Goal: Information Seeking & Learning: Compare options

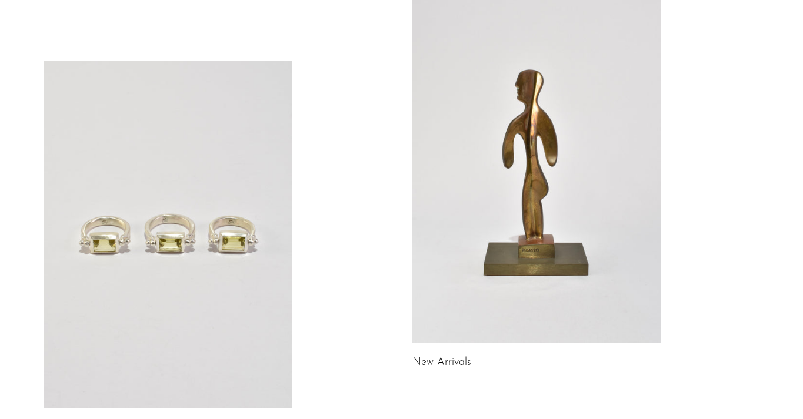
scroll to position [92, 0]
click at [209, 165] on link at bounding box center [168, 235] width 248 height 348
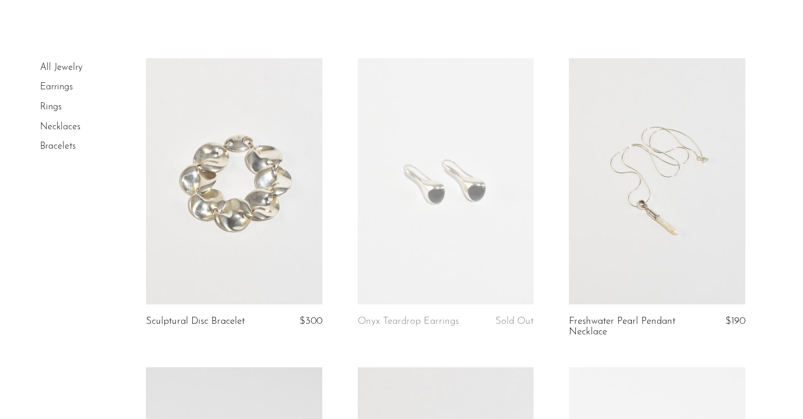
scroll to position [56, 0]
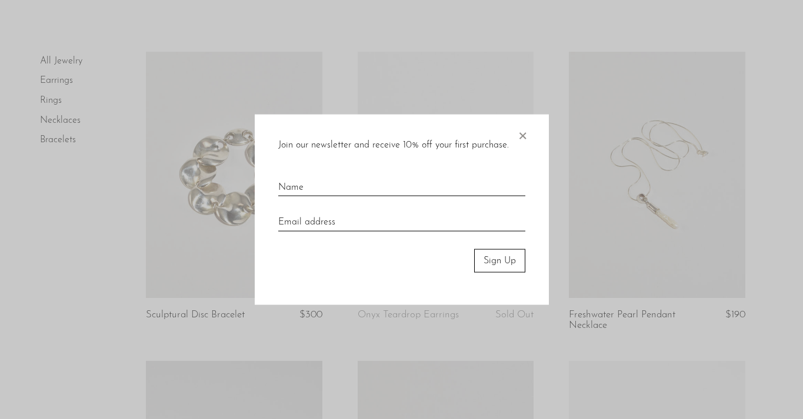
click at [532, 134] on div "Join our newsletter and receive 10% off your first purchase. × Sign Up" at bounding box center [402, 209] width 294 height 191
click at [526, 134] on span "×" at bounding box center [522, 133] width 12 height 38
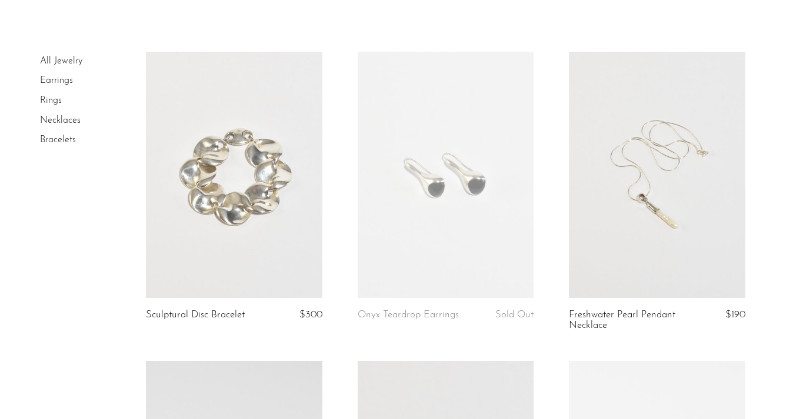
click at [724, 227] on link at bounding box center [657, 175] width 176 height 246
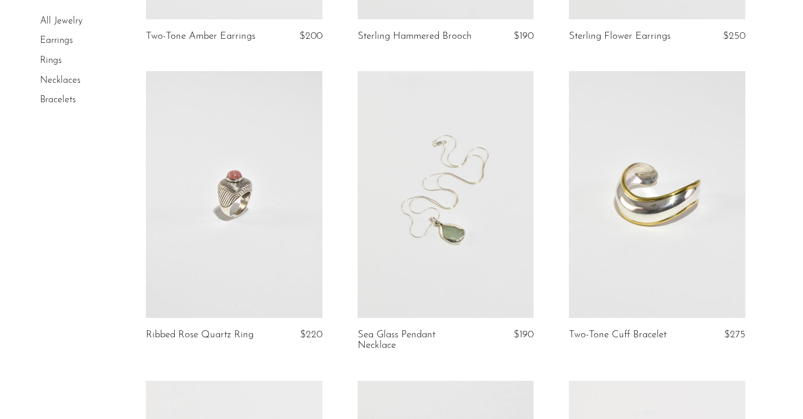
scroll to position [944, 0]
click at [413, 228] on link at bounding box center [446, 193] width 176 height 246
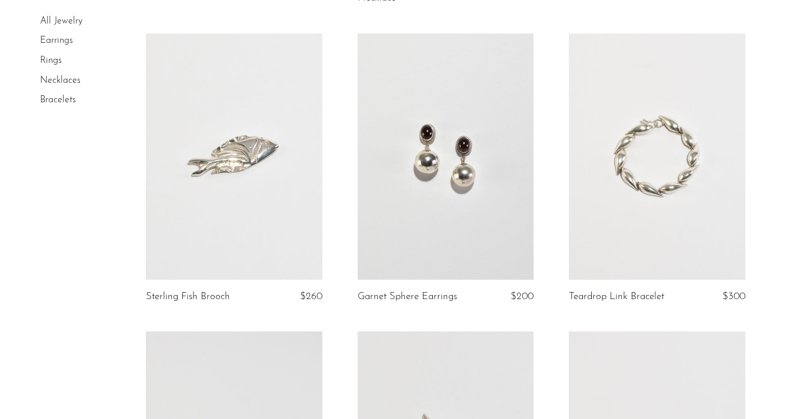
scroll to position [1292, 0]
click at [426, 214] on link at bounding box center [446, 155] width 176 height 246
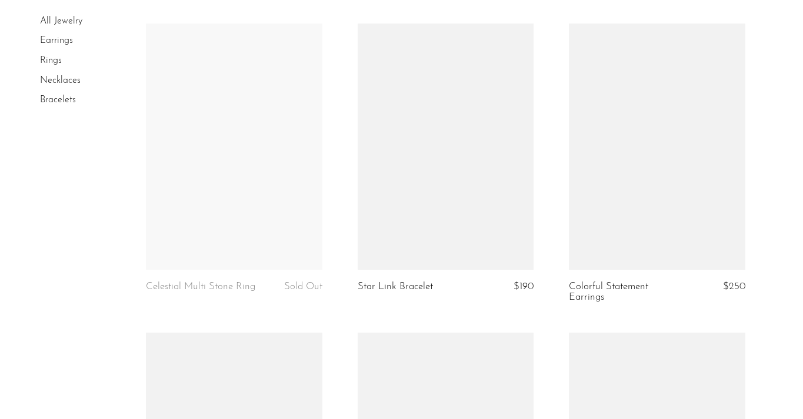
scroll to position [2216, 0]
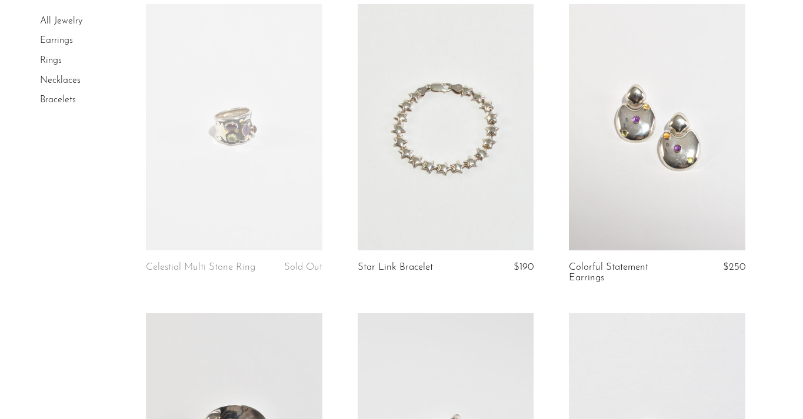
click at [612, 159] on link at bounding box center [657, 127] width 176 height 246
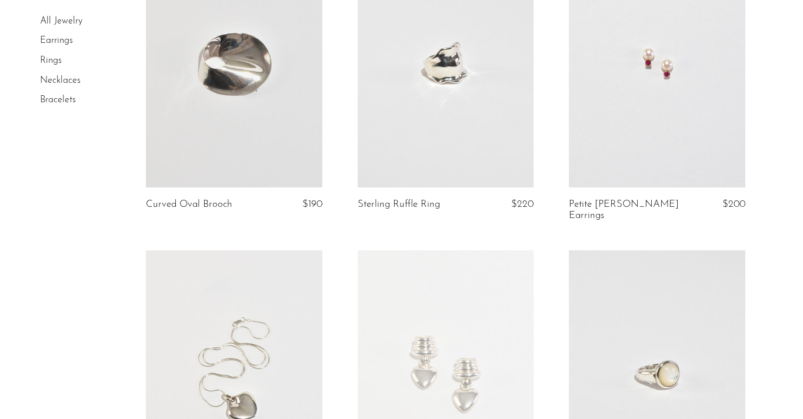
scroll to position [2594, 0]
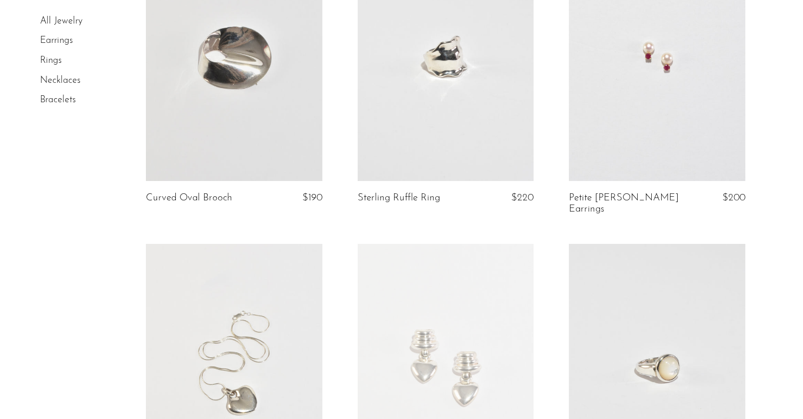
click at [602, 116] on link at bounding box center [657, 58] width 176 height 246
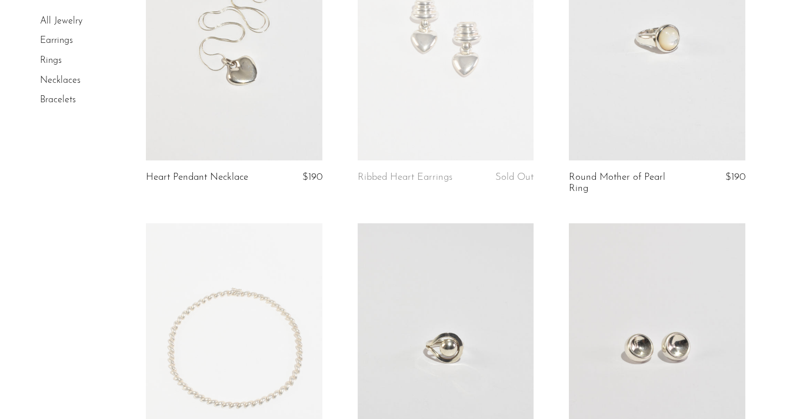
scroll to position [3116, 0]
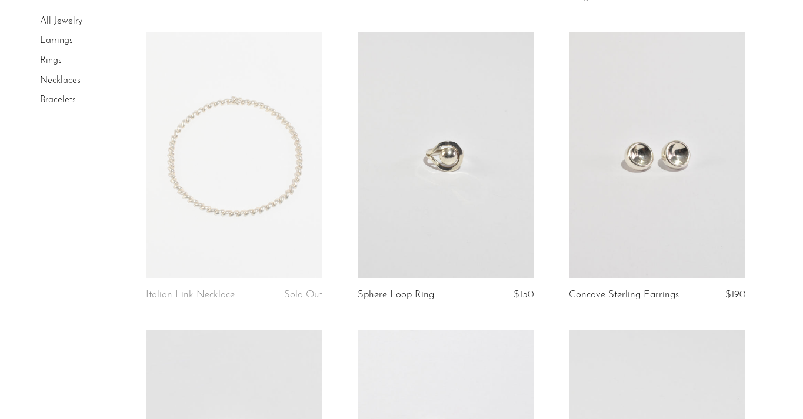
click at [202, 229] on link at bounding box center [234, 155] width 176 height 246
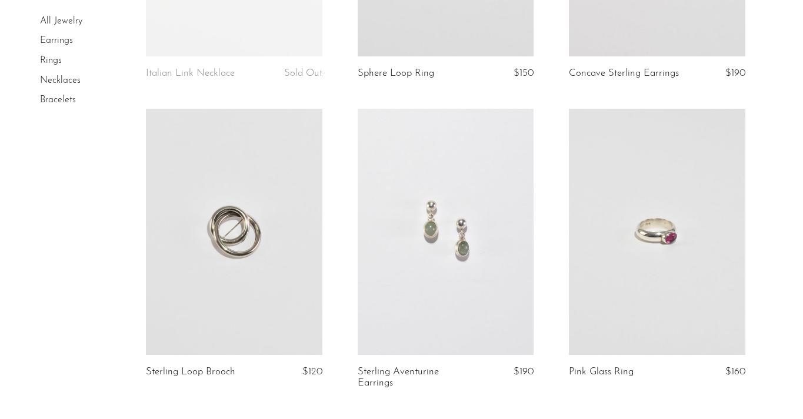
scroll to position [3479, 0]
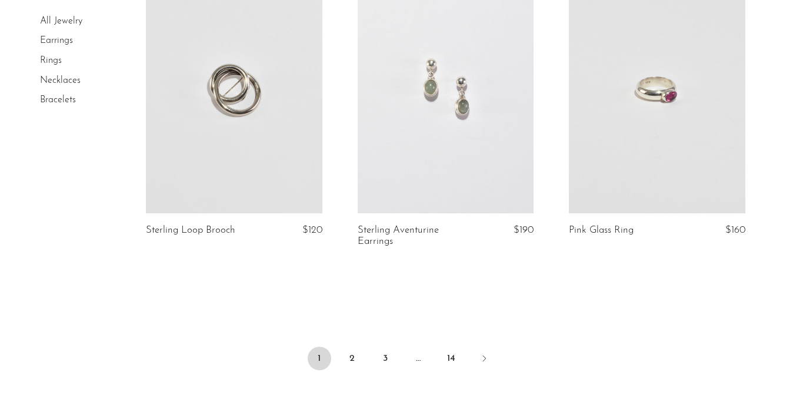
click at [623, 165] on link at bounding box center [657, 90] width 176 height 246
click at [480, 354] on icon "Next" at bounding box center [483, 358] width 9 height 9
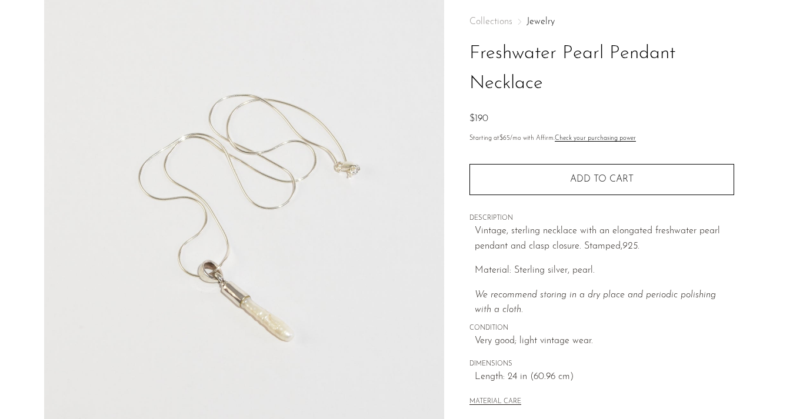
scroll to position [59, 0]
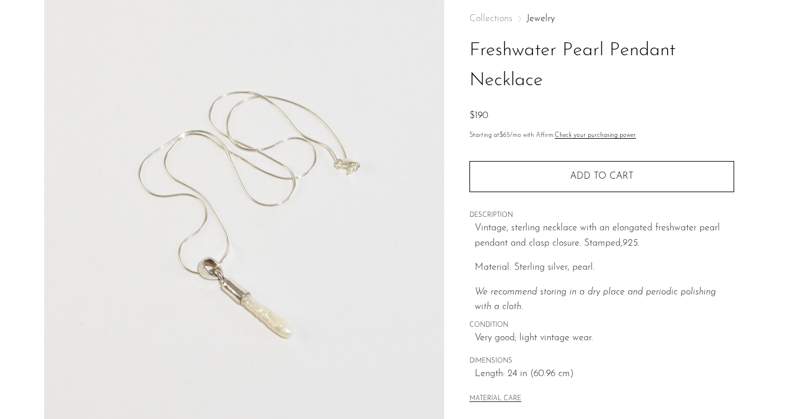
click at [289, 306] on img at bounding box center [244, 215] width 400 height 441
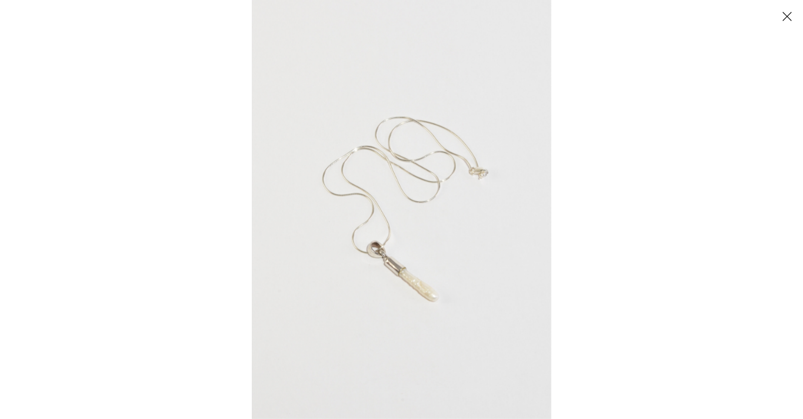
click at [380, 292] on img at bounding box center [401, 209] width 299 height 419
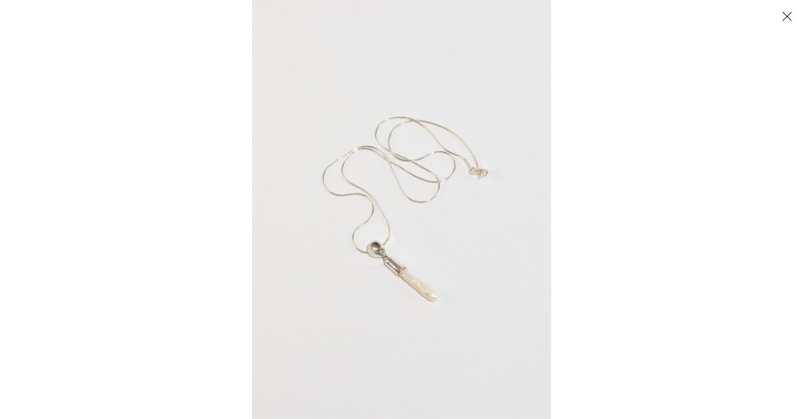
click at [787, 15] on button "Close" at bounding box center [786, 16] width 21 height 21
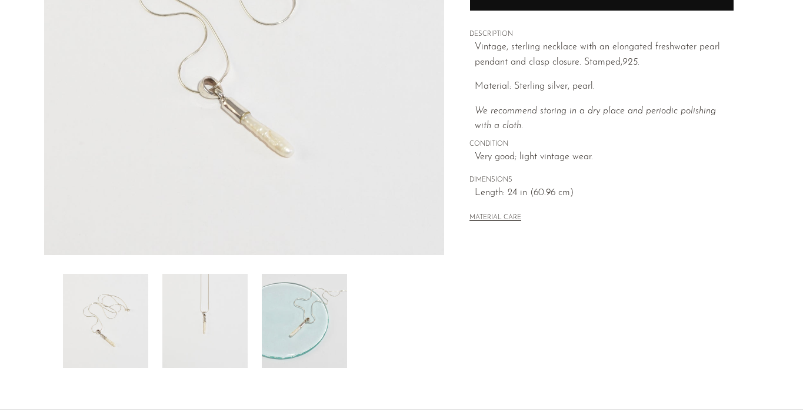
scroll to position [346, 0]
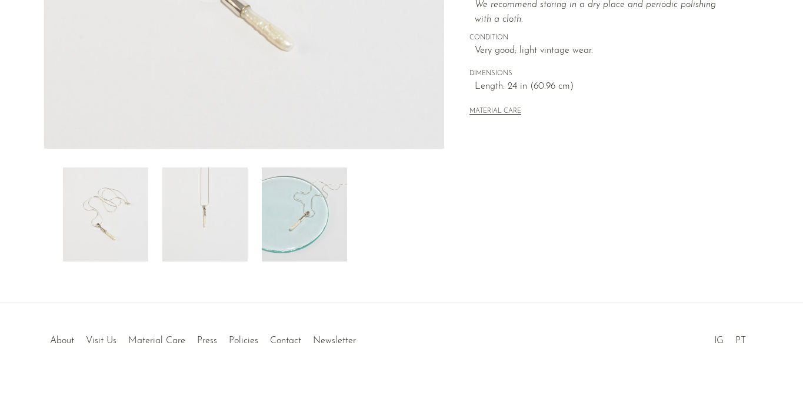
click at [219, 222] on img at bounding box center [204, 215] width 85 height 94
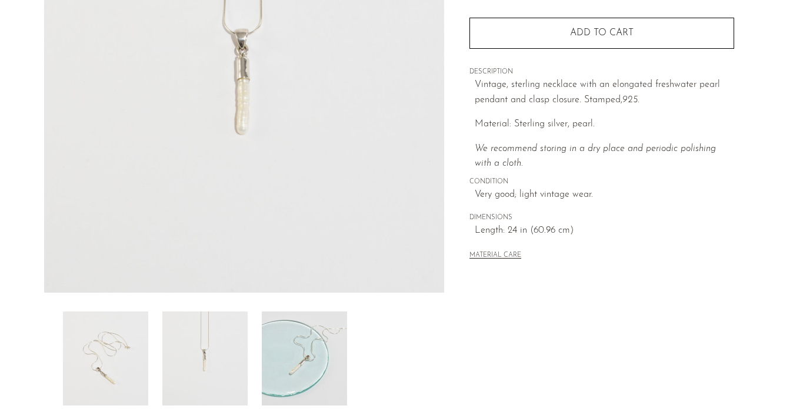
scroll to position [223, 0]
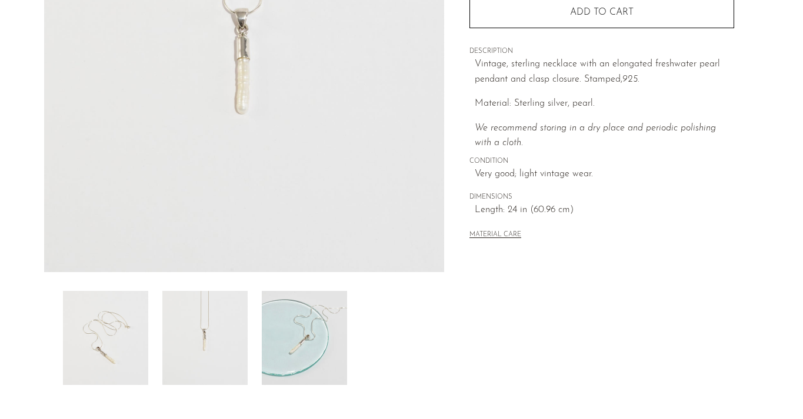
click at [131, 329] on img at bounding box center [105, 338] width 85 height 94
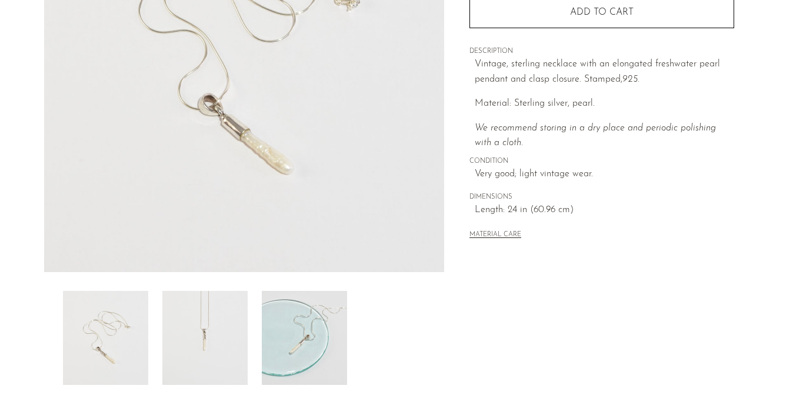
click at [229, 328] on img at bounding box center [204, 338] width 85 height 94
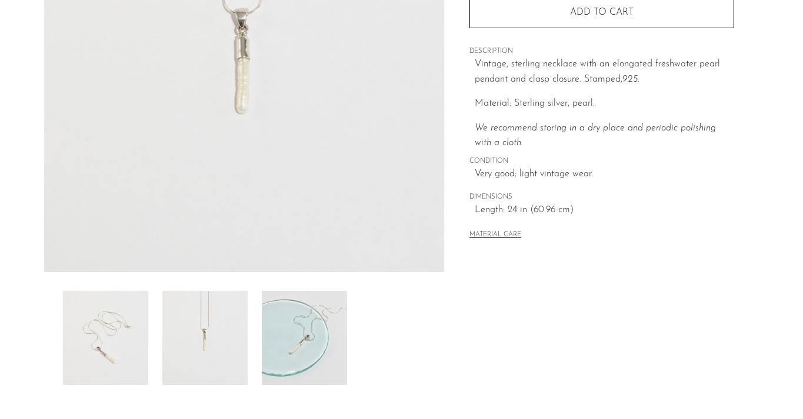
click at [340, 348] on img at bounding box center [304, 338] width 85 height 94
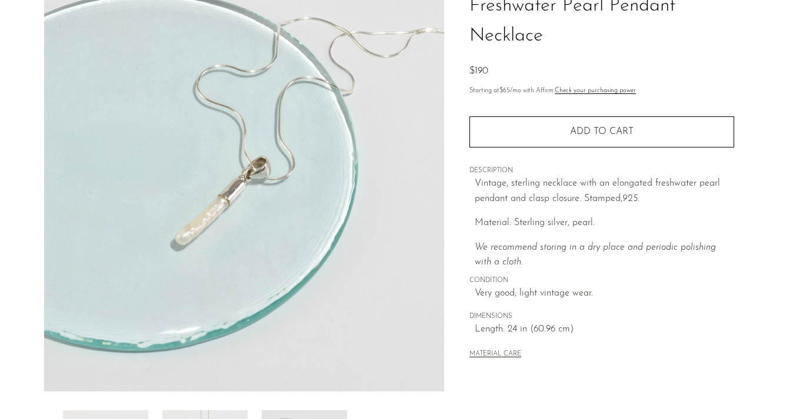
scroll to position [0, 0]
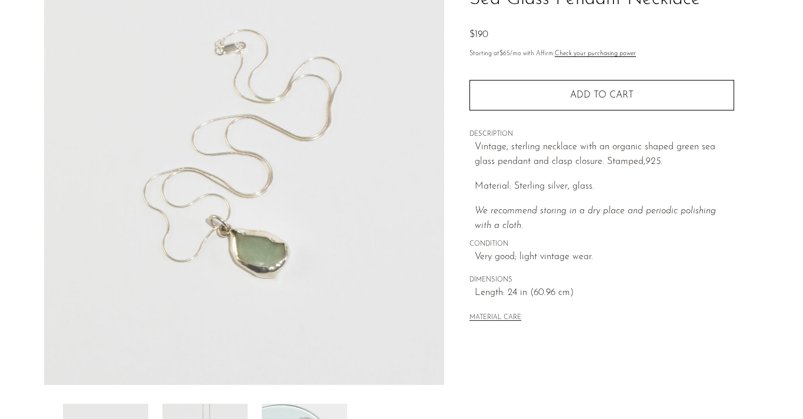
scroll to position [151, 0]
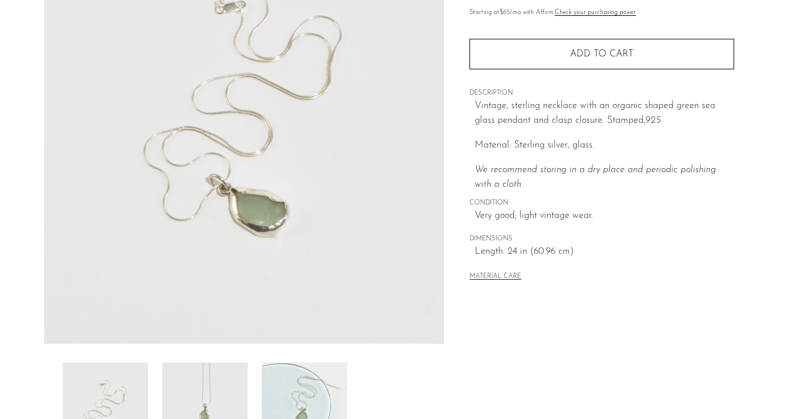
click at [342, 267] on img at bounding box center [244, 123] width 400 height 441
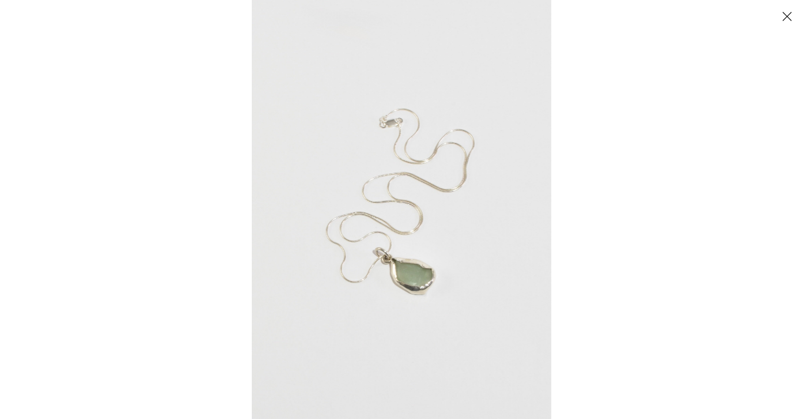
click at [398, 279] on img at bounding box center [401, 209] width 299 height 419
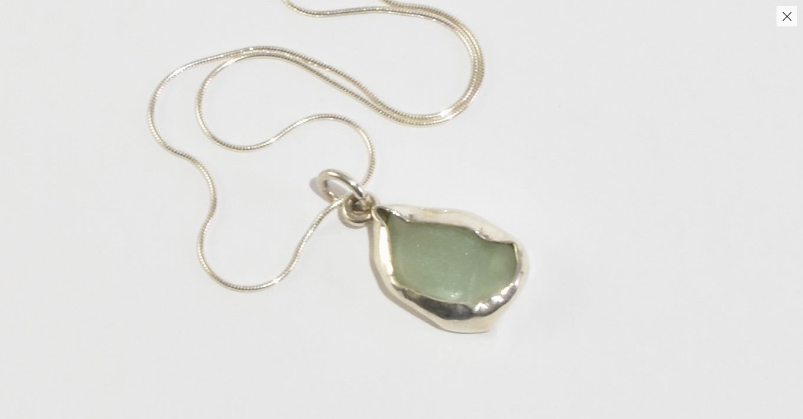
click at [398, 279] on img at bounding box center [409, 38] width 1034 height 1448
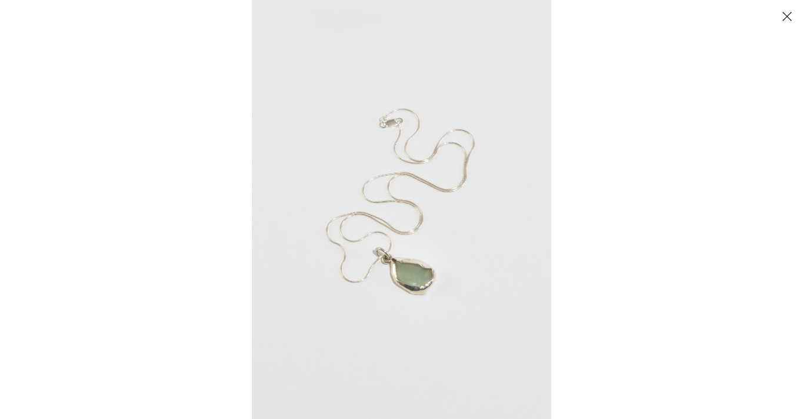
click at [784, 15] on button "Close" at bounding box center [786, 16] width 21 height 21
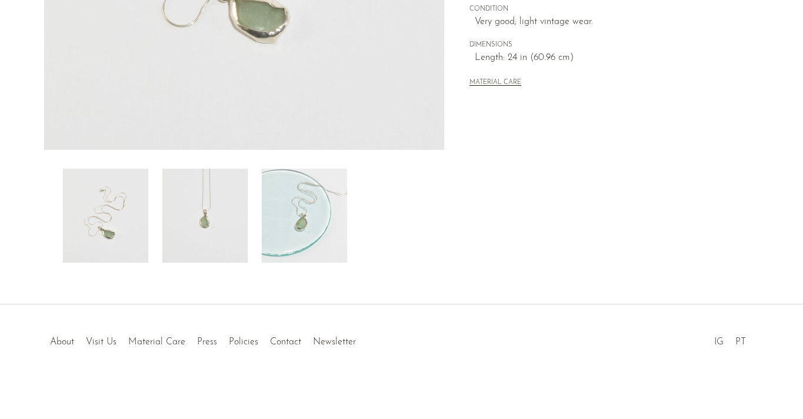
click at [288, 219] on img at bounding box center [304, 216] width 85 height 94
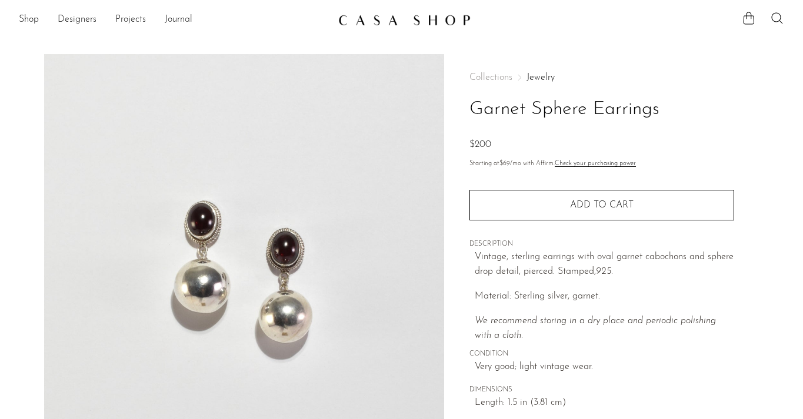
click at [324, 268] on img at bounding box center [244, 274] width 400 height 441
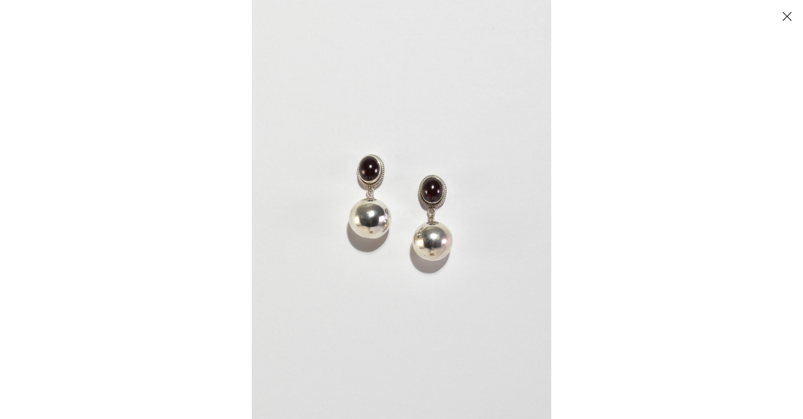
click at [325, 268] on img at bounding box center [401, 209] width 299 height 419
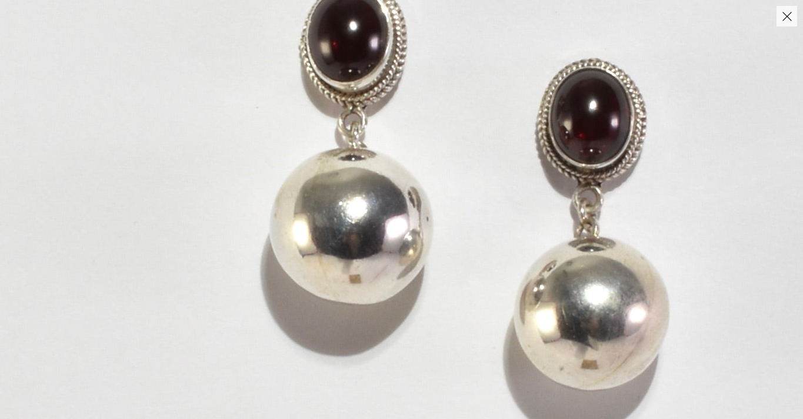
click at [542, 188] on img at bounding box center [472, 191] width 1154 height 1615
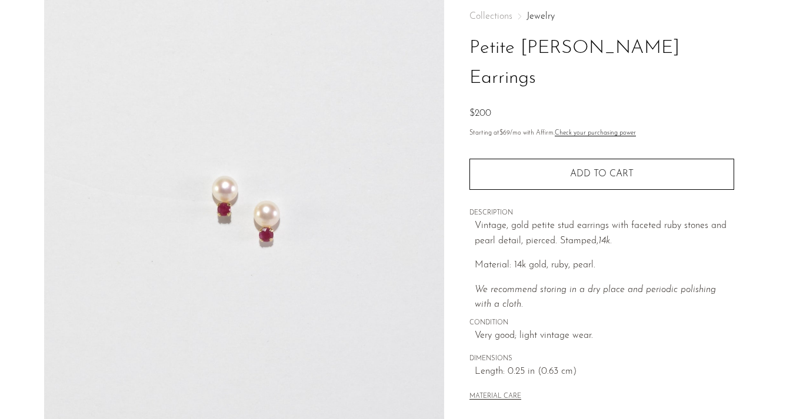
scroll to position [118, 0]
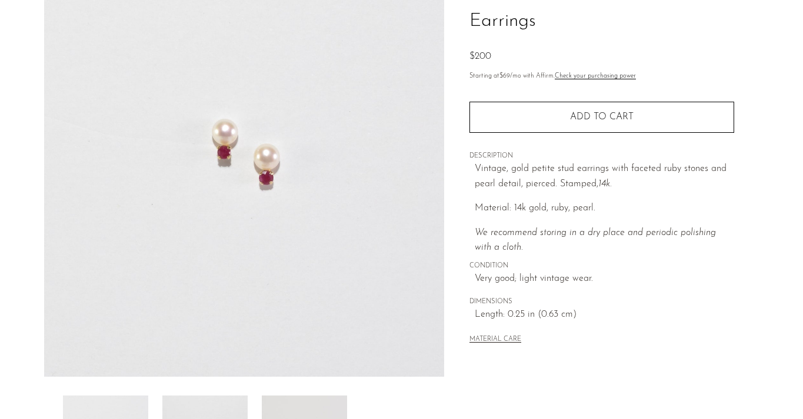
click at [272, 226] on img at bounding box center [244, 156] width 400 height 441
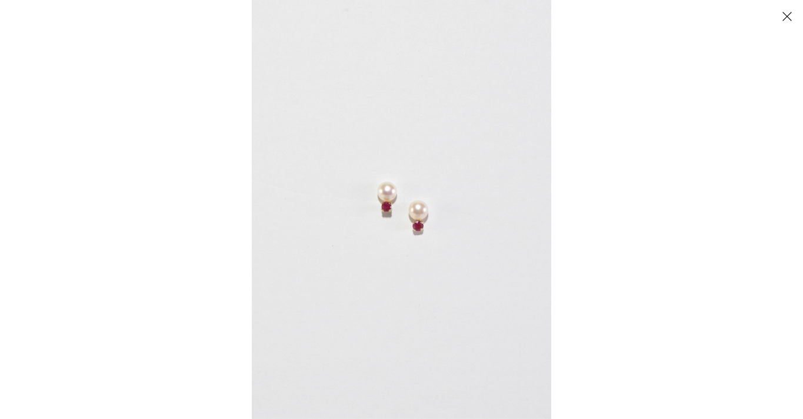
click at [336, 223] on img at bounding box center [401, 209] width 299 height 419
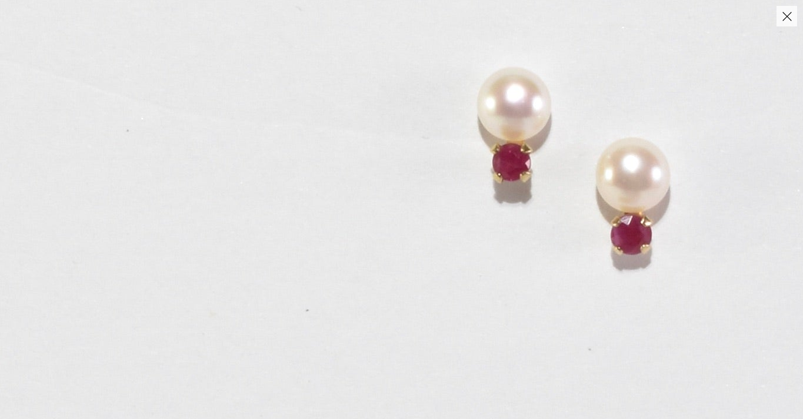
click at [336, 223] on img at bounding box center [568, 172] width 1137 height 1591
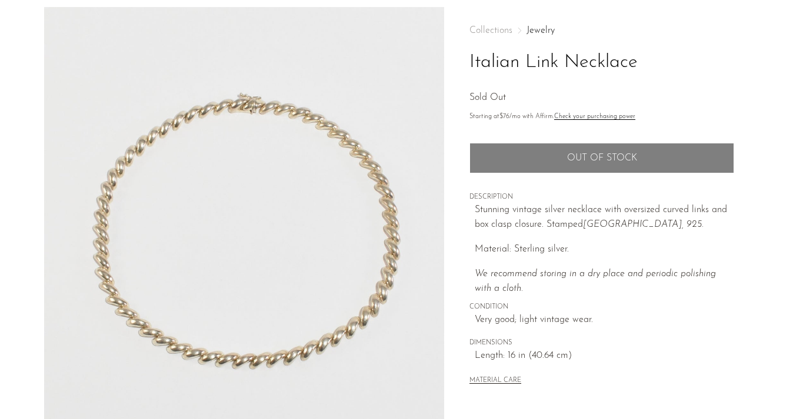
scroll to position [48, 0]
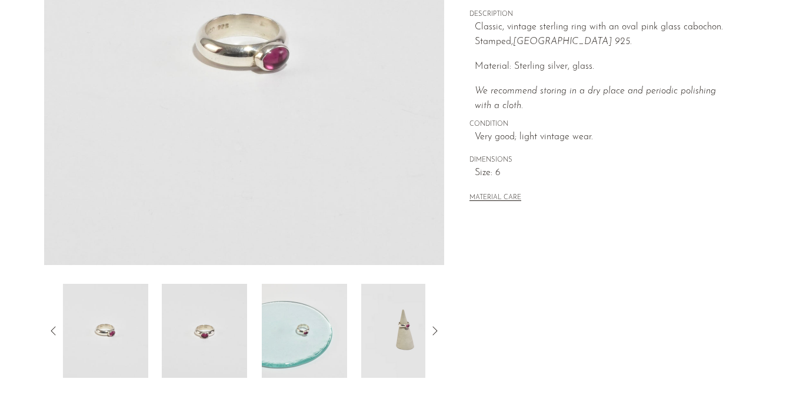
scroll to position [272, 0]
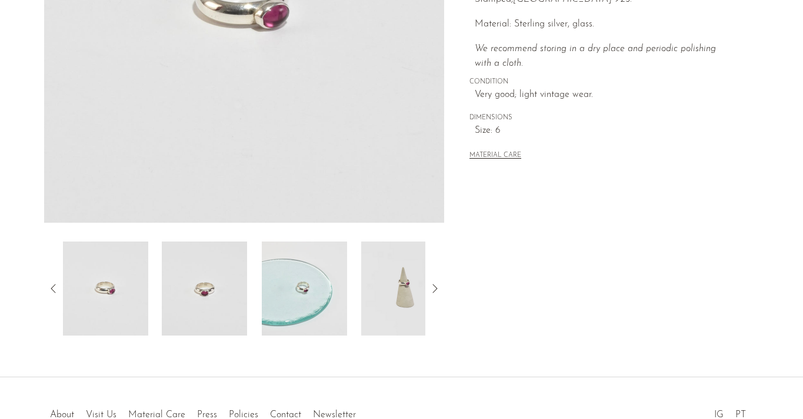
click at [239, 275] on img at bounding box center [204, 289] width 85 height 94
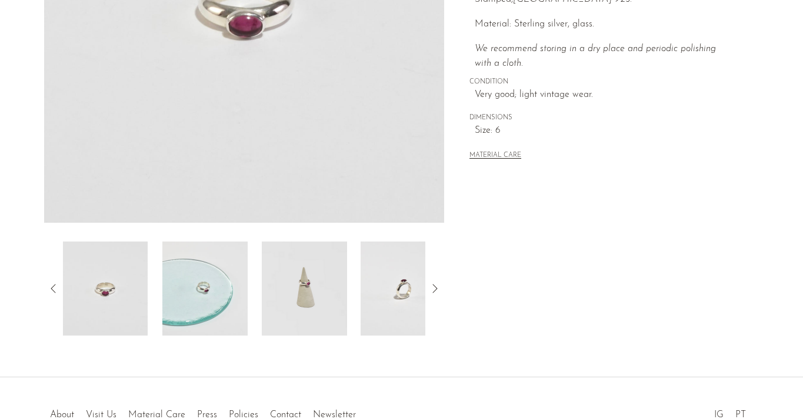
click at [306, 292] on img at bounding box center [304, 289] width 85 height 94
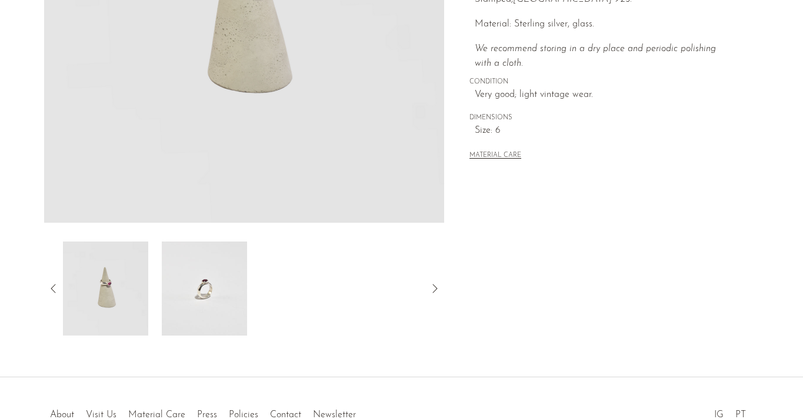
click at [224, 292] on img at bounding box center [204, 289] width 85 height 94
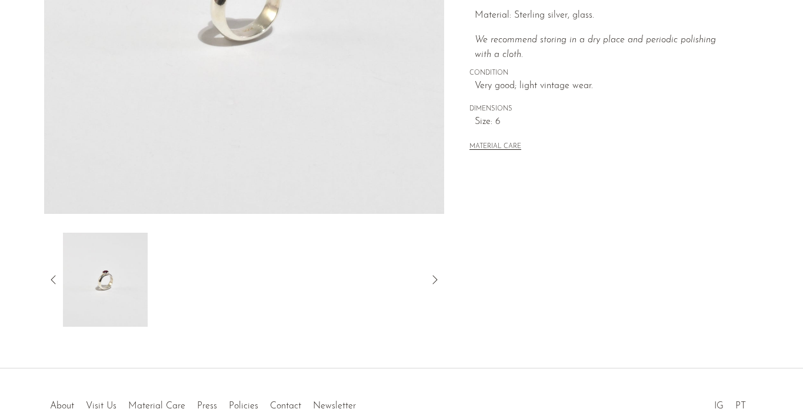
scroll to position [286, 0]
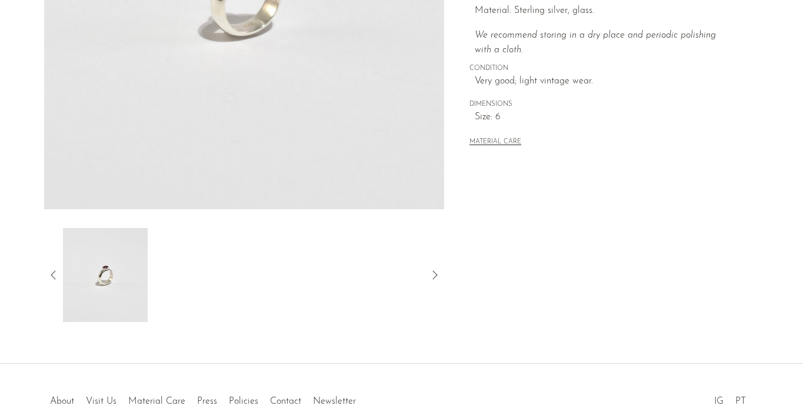
click at [118, 305] on img at bounding box center [104, 275] width 85 height 94
click at [50, 267] on div at bounding box center [244, 275] width 400 height 94
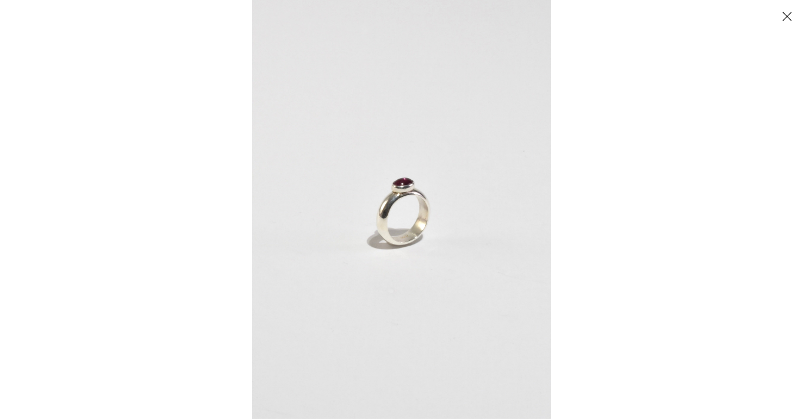
click at [400, 195] on img at bounding box center [401, 209] width 299 height 419
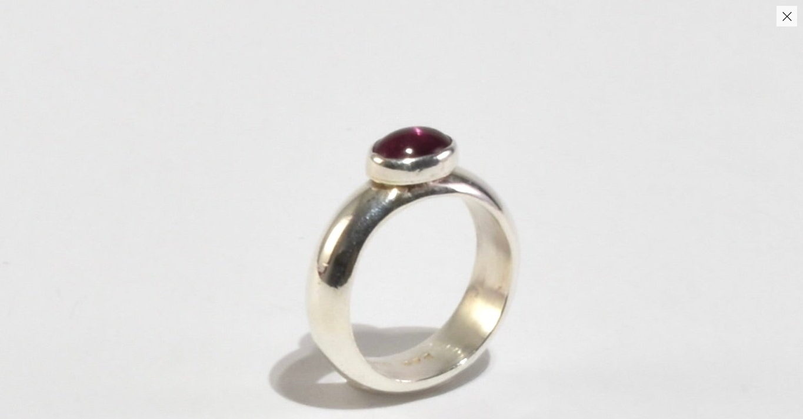
click at [400, 195] on img at bounding box center [406, 252] width 1182 height 1655
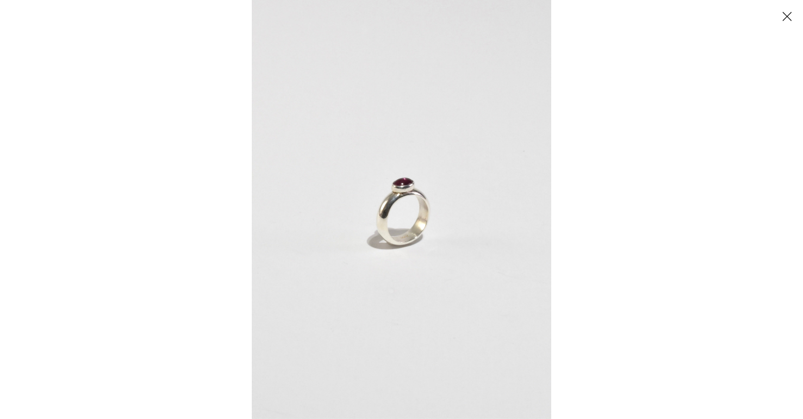
click at [789, 25] on button "Close" at bounding box center [786, 16] width 21 height 21
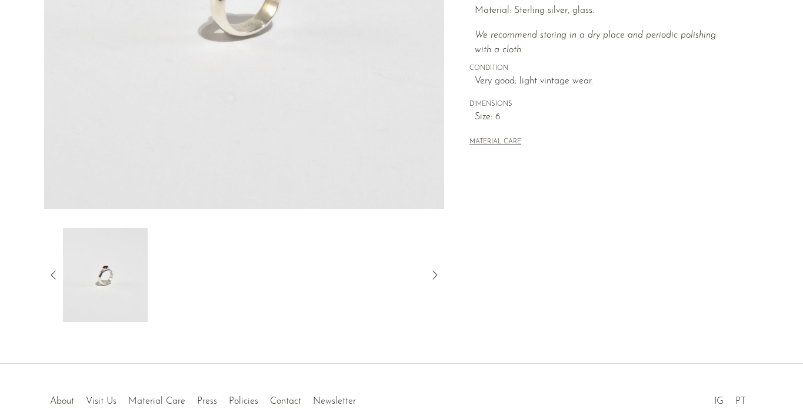
click at [53, 274] on icon at bounding box center [53, 275] width 14 height 14
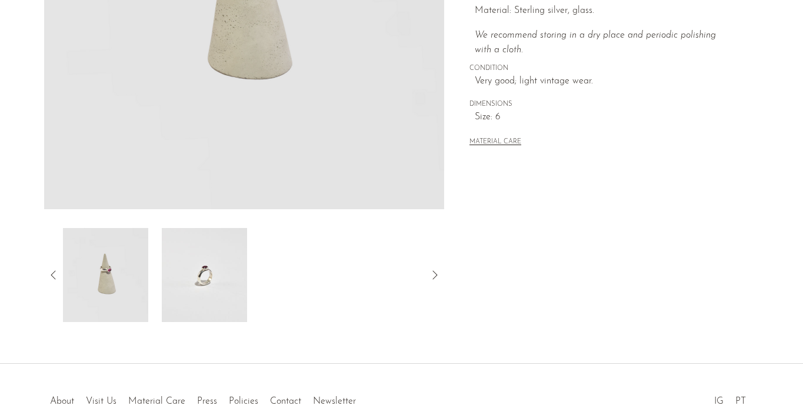
click at [53, 274] on icon at bounding box center [53, 275] width 14 height 14
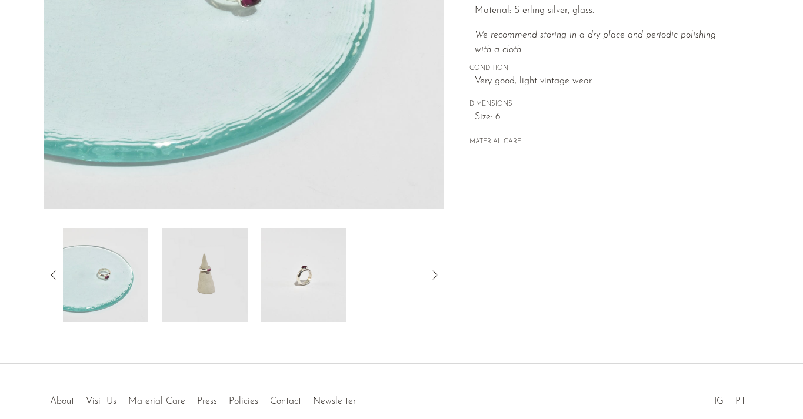
click at [181, 286] on img at bounding box center [204, 275] width 85 height 94
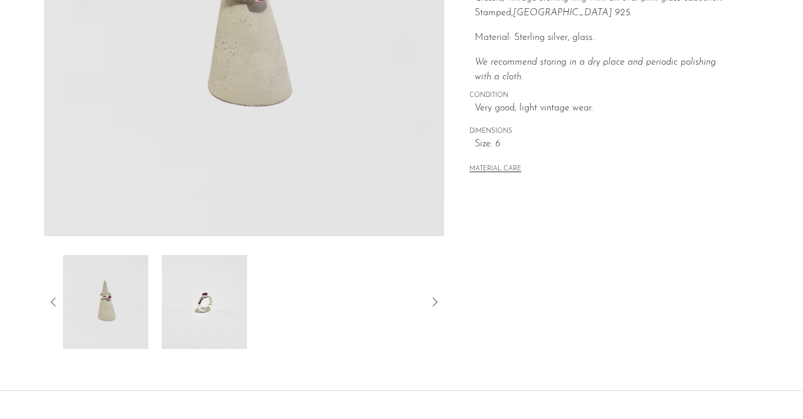
click at [126, 300] on img at bounding box center [104, 302] width 85 height 94
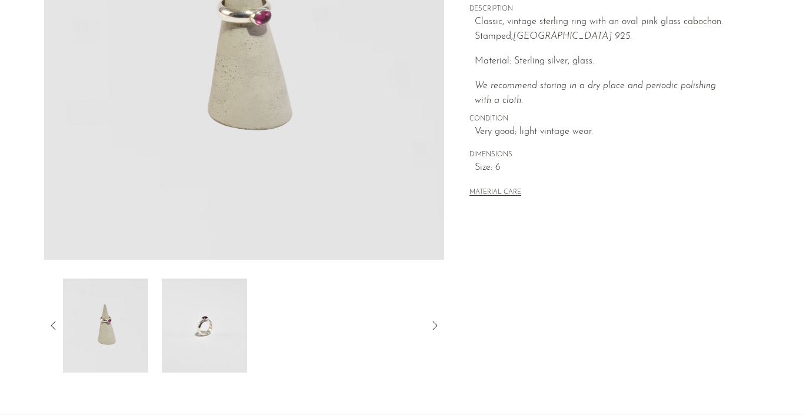
scroll to position [201, 0]
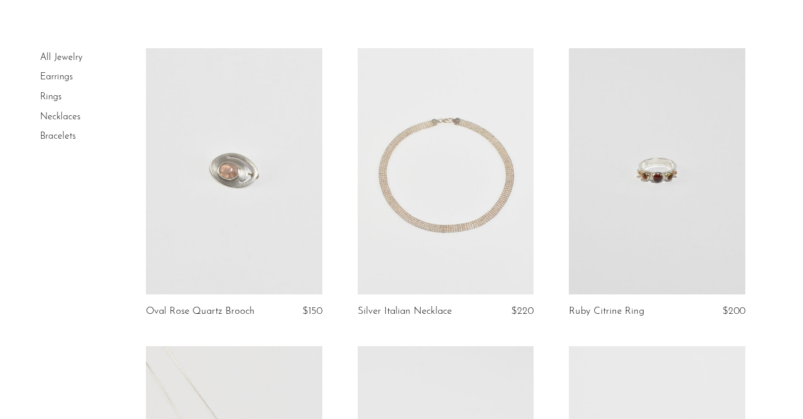
scroll to position [62, 0]
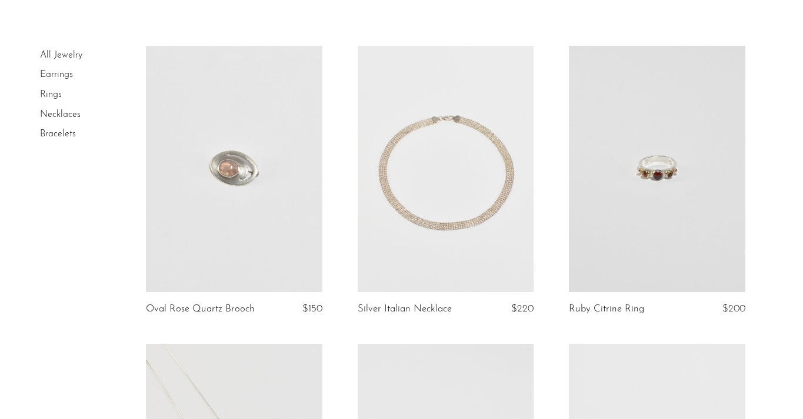
click at [642, 233] on link at bounding box center [657, 169] width 176 height 246
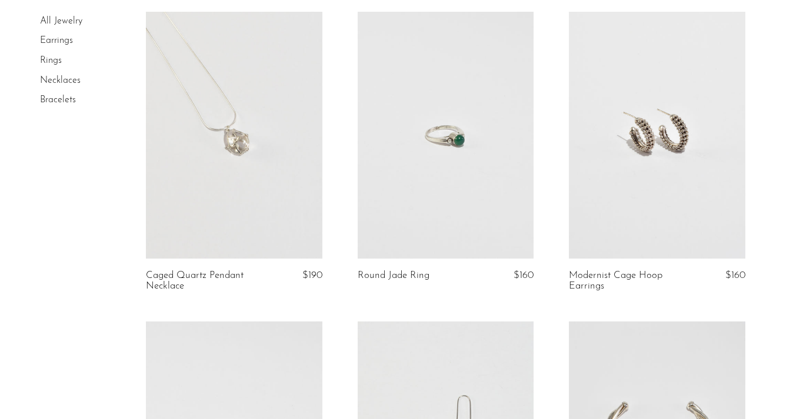
scroll to position [409, 0]
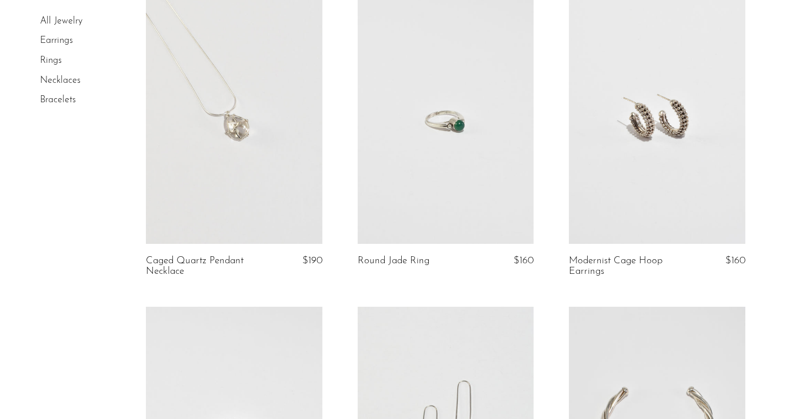
click at [277, 195] on link at bounding box center [234, 120] width 176 height 246
click at [664, 162] on link at bounding box center [657, 120] width 176 height 246
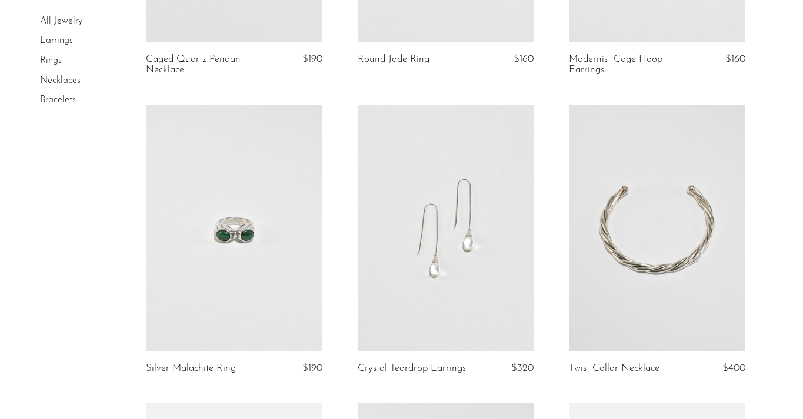
scroll to position [683, 0]
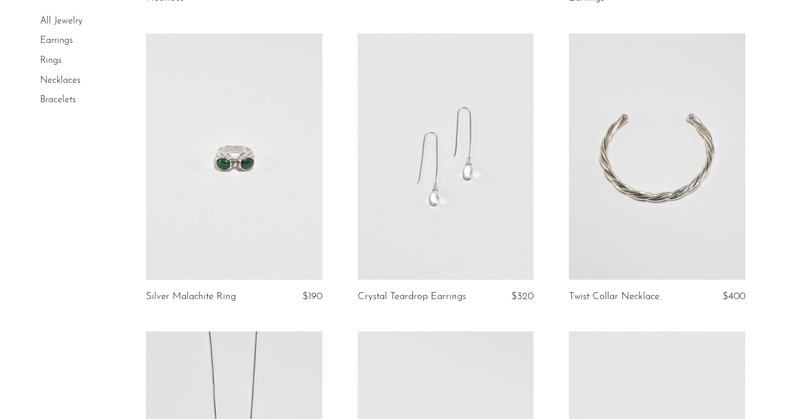
click at [202, 136] on link at bounding box center [234, 157] width 176 height 246
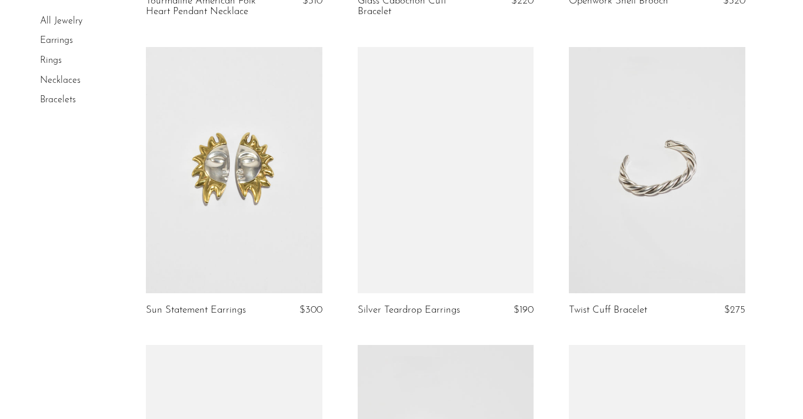
scroll to position [1304, 0]
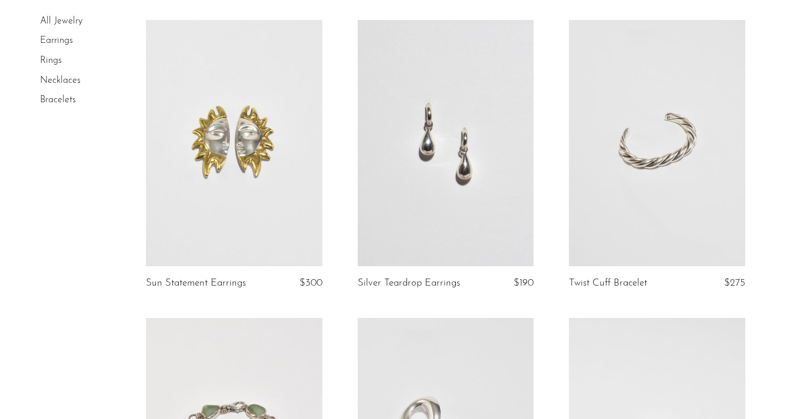
click at [429, 187] on link at bounding box center [446, 143] width 176 height 246
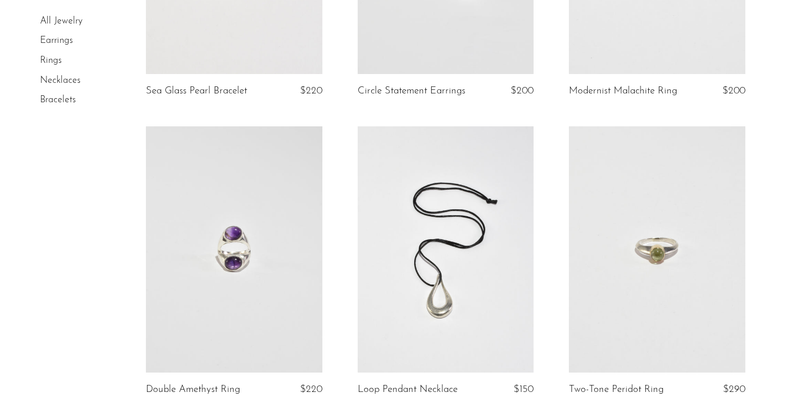
scroll to position [1848, 0]
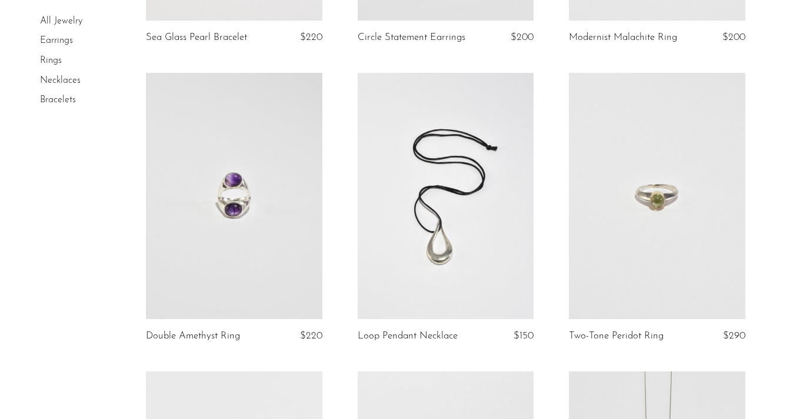
click at [618, 251] on link at bounding box center [657, 196] width 176 height 246
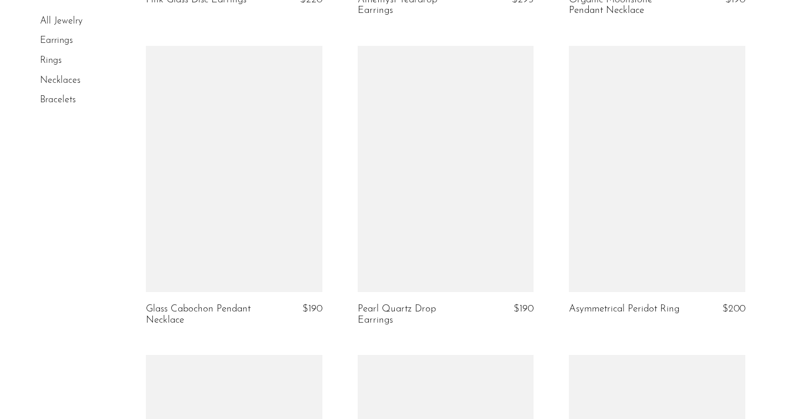
scroll to position [2491, 0]
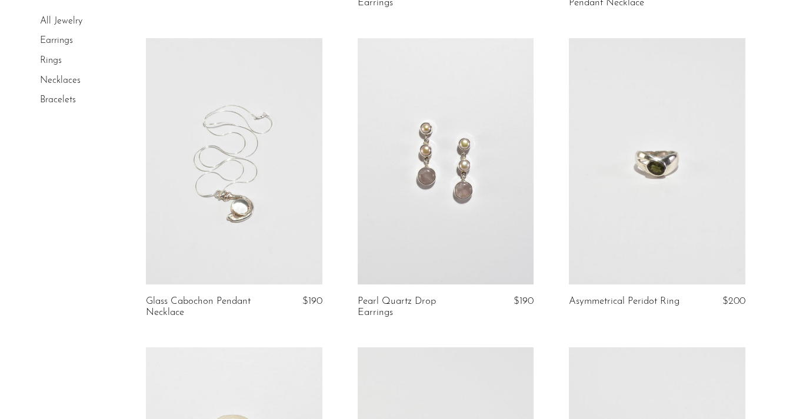
click at [657, 221] on link at bounding box center [657, 161] width 176 height 246
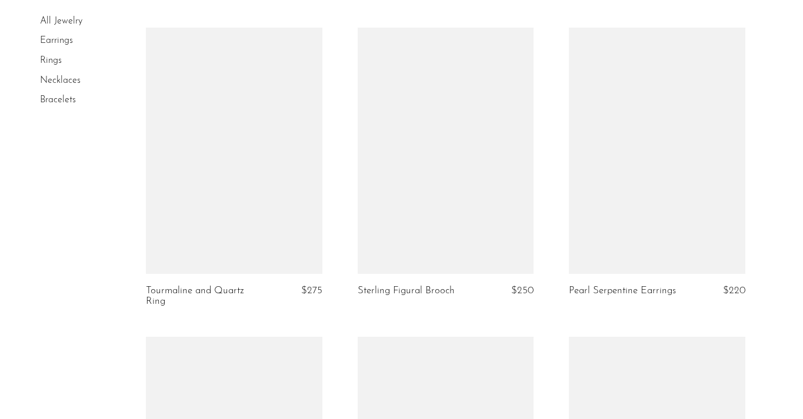
scroll to position [3155, 0]
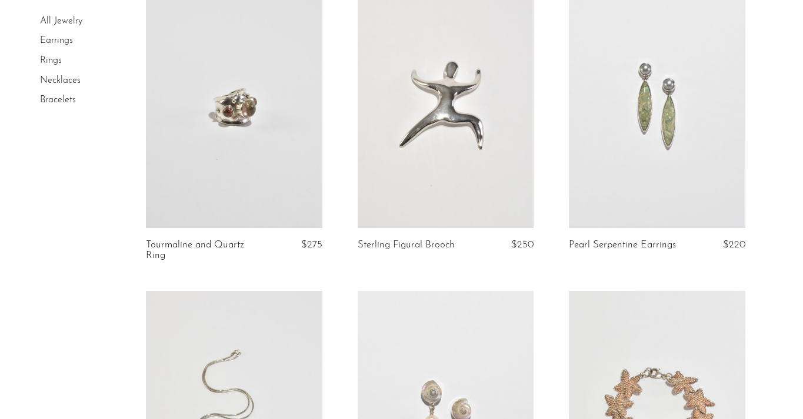
click at [634, 178] on link at bounding box center [657, 105] width 176 height 246
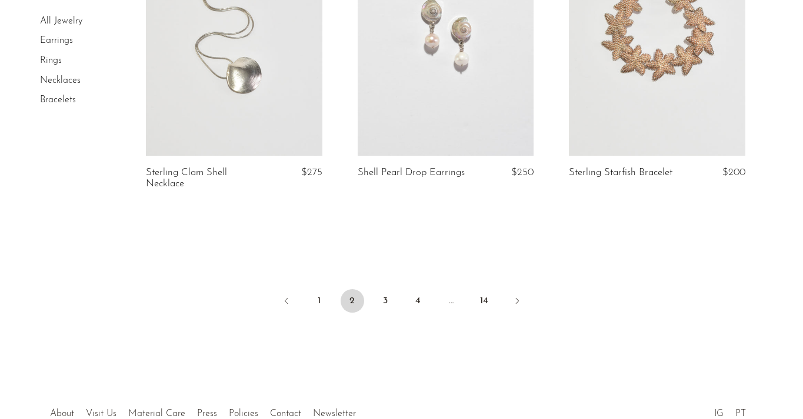
scroll to position [3610, 0]
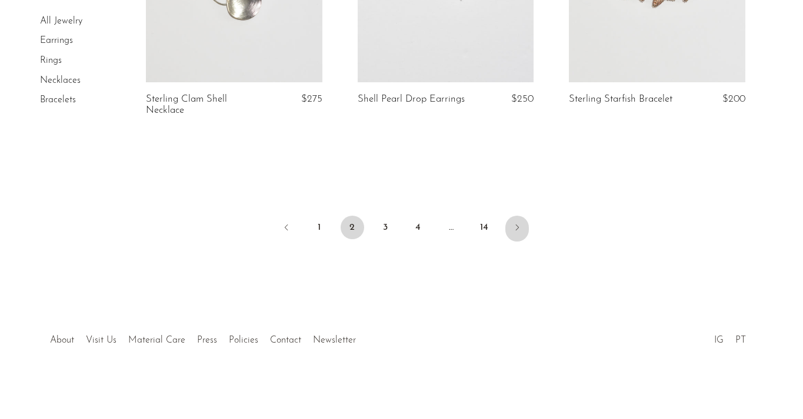
click at [518, 233] on link "Next" at bounding box center [517, 229] width 24 height 26
click at [319, 226] on link "1" at bounding box center [320, 228] width 24 height 24
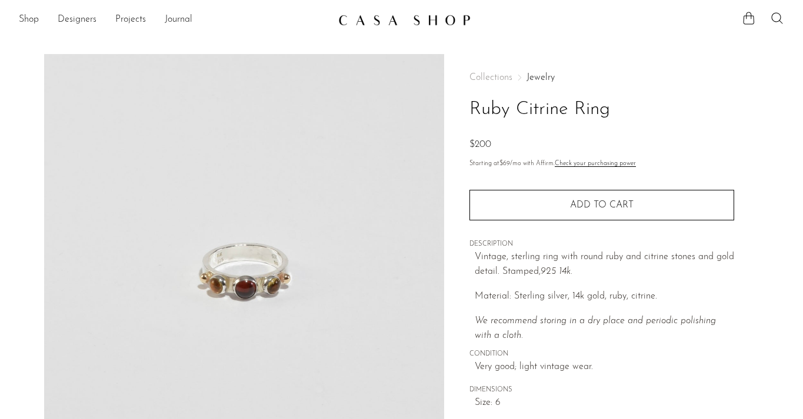
click at [284, 289] on img at bounding box center [244, 274] width 400 height 441
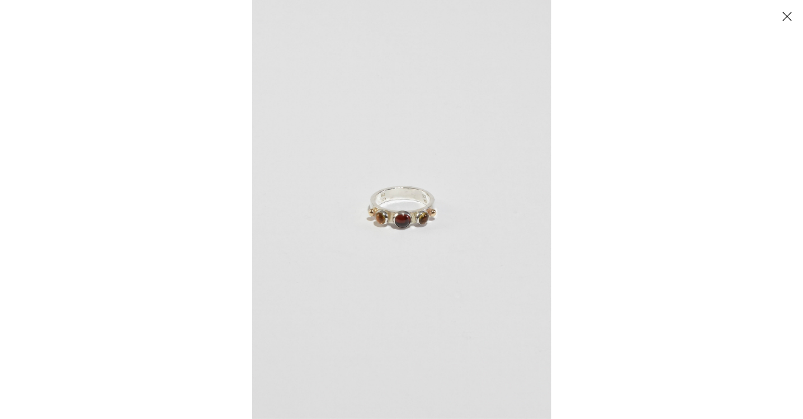
click at [378, 267] on img at bounding box center [401, 209] width 299 height 419
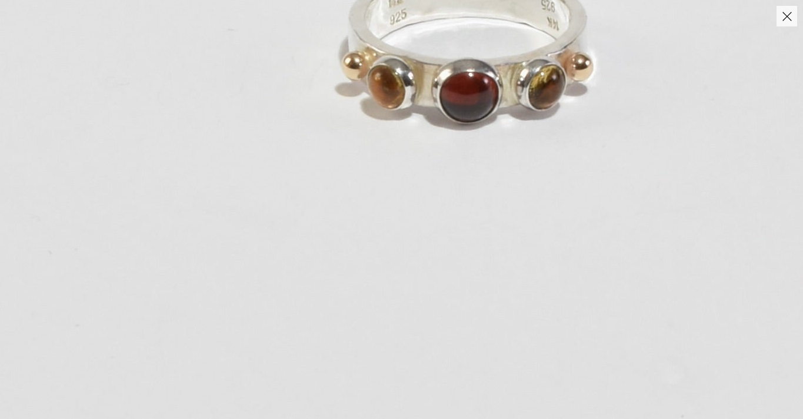
click at [378, 267] on img at bounding box center [464, 55] width 1110 height 1554
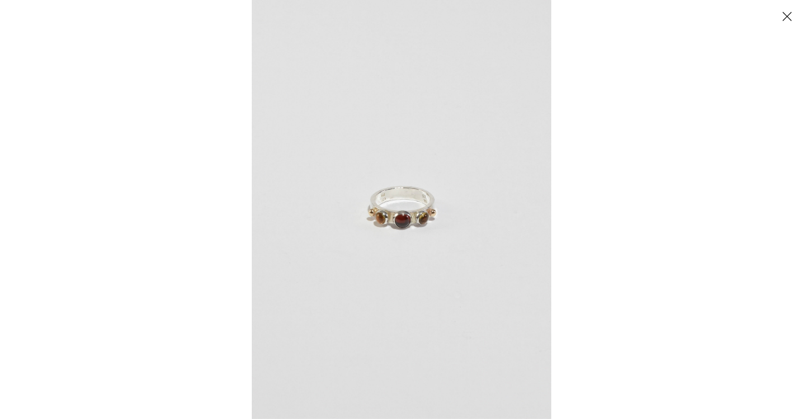
click at [783, 18] on button "Close" at bounding box center [786, 16] width 21 height 21
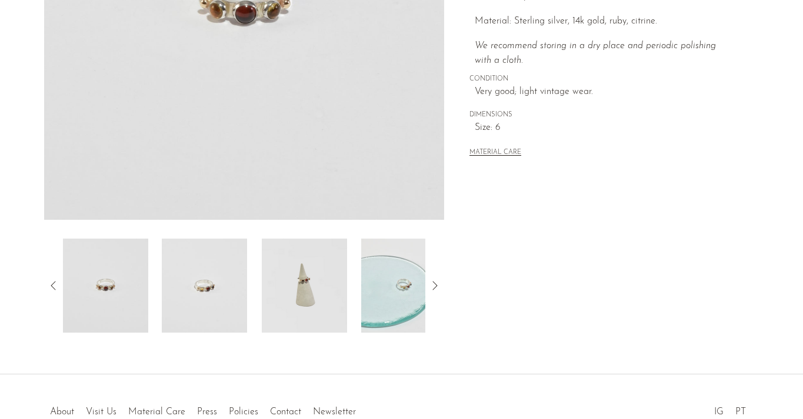
scroll to position [287, 0]
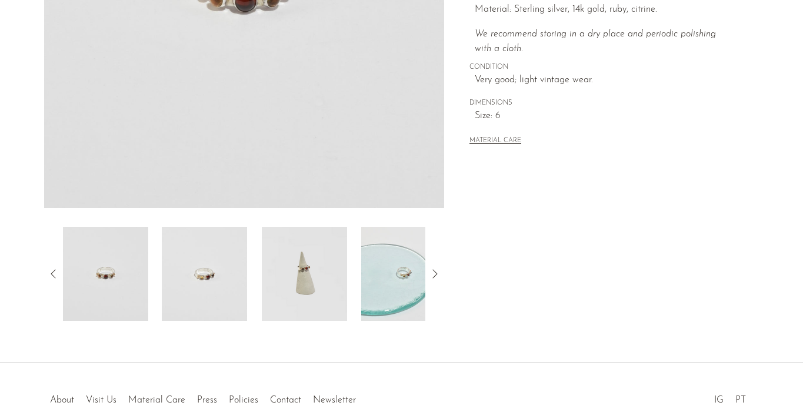
click at [342, 287] on img at bounding box center [304, 274] width 85 height 94
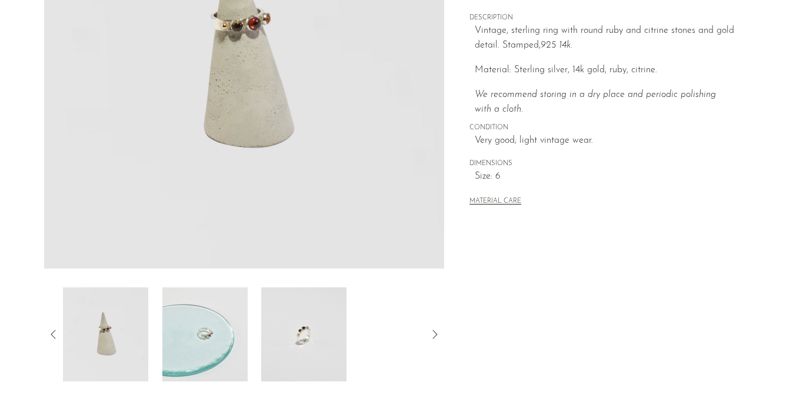
scroll to position [228, 0]
click at [196, 328] on img at bounding box center [204, 333] width 85 height 94
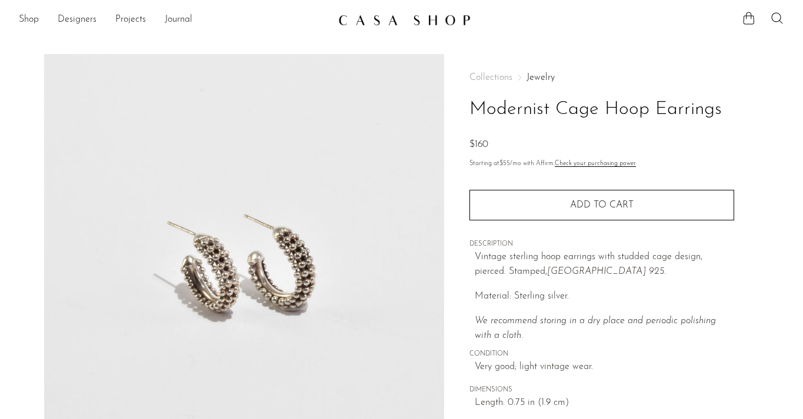
click at [303, 275] on img at bounding box center [244, 274] width 400 height 441
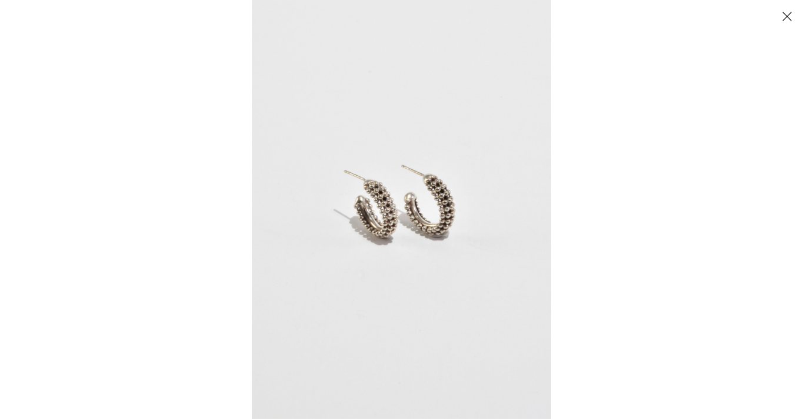
click at [413, 223] on img at bounding box center [401, 209] width 299 height 419
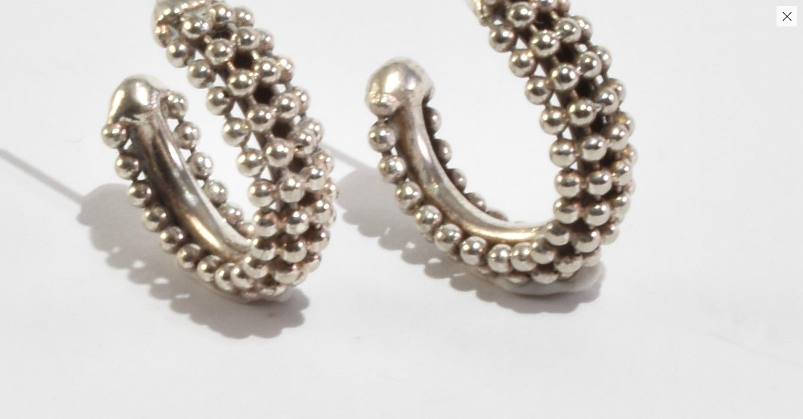
click at [413, 223] on img at bounding box center [353, 151] width 1578 height 2210
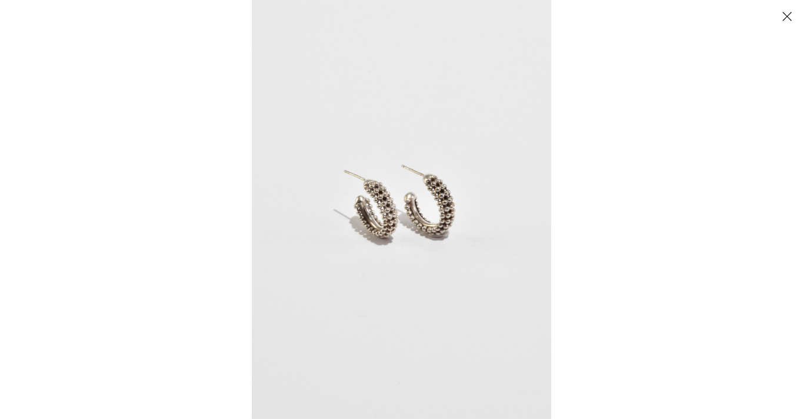
click at [783, 17] on button "Close" at bounding box center [786, 16] width 21 height 21
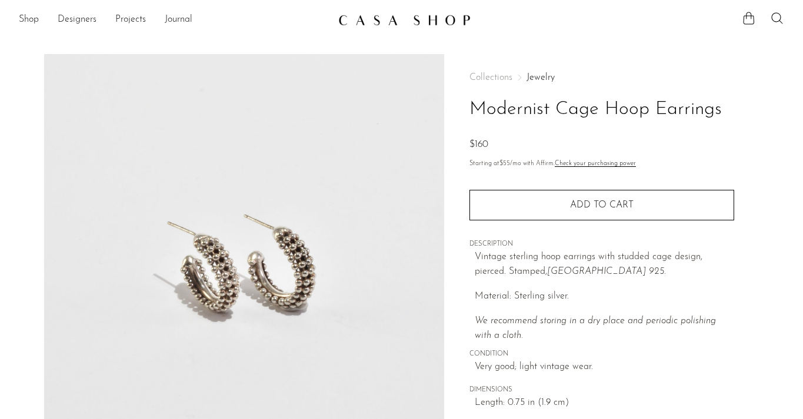
scroll to position [31, 0]
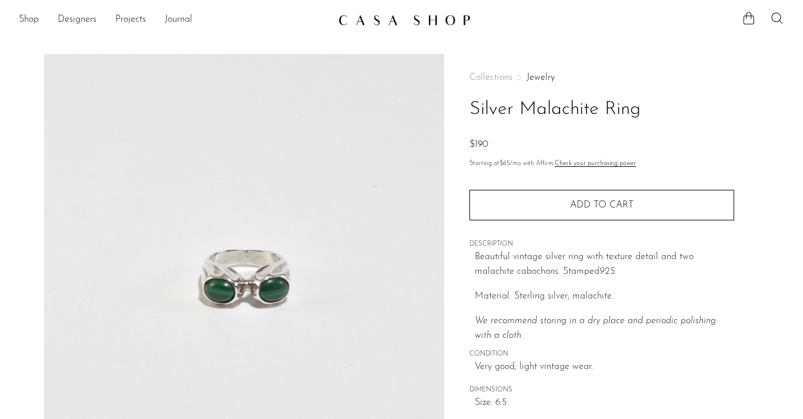
click at [338, 194] on img at bounding box center [244, 274] width 400 height 441
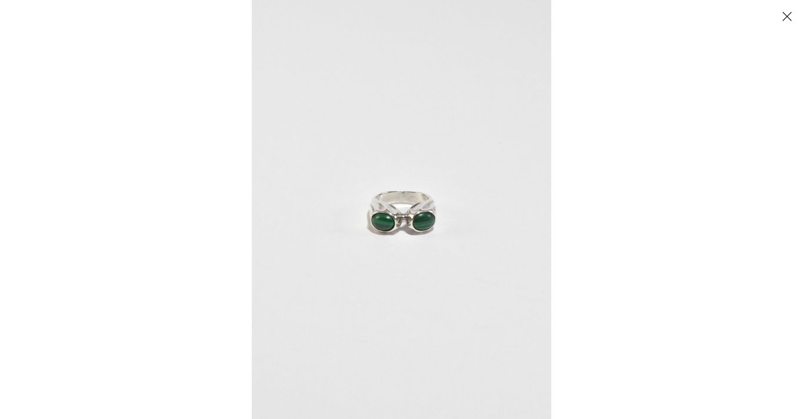
click at [394, 218] on img at bounding box center [401, 209] width 299 height 419
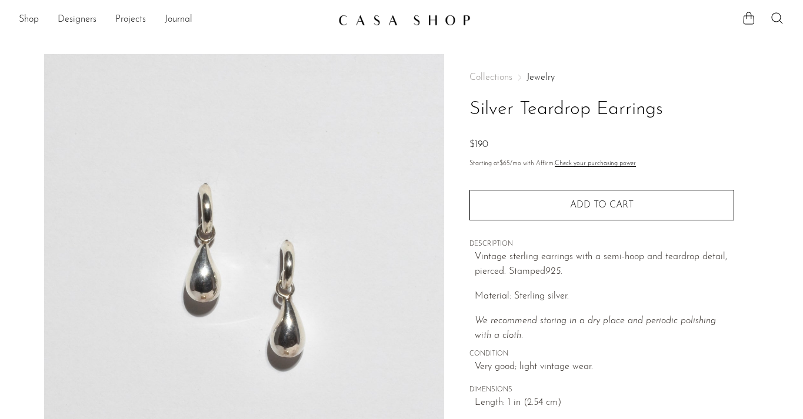
click at [377, 198] on img at bounding box center [244, 274] width 400 height 441
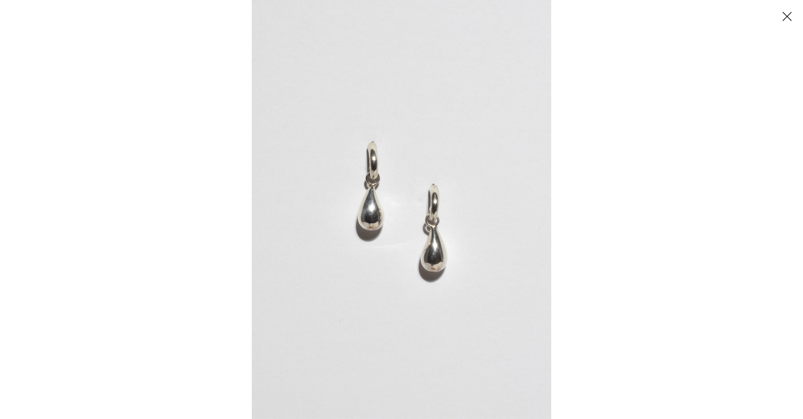
click at [377, 198] on img at bounding box center [401, 209] width 299 height 419
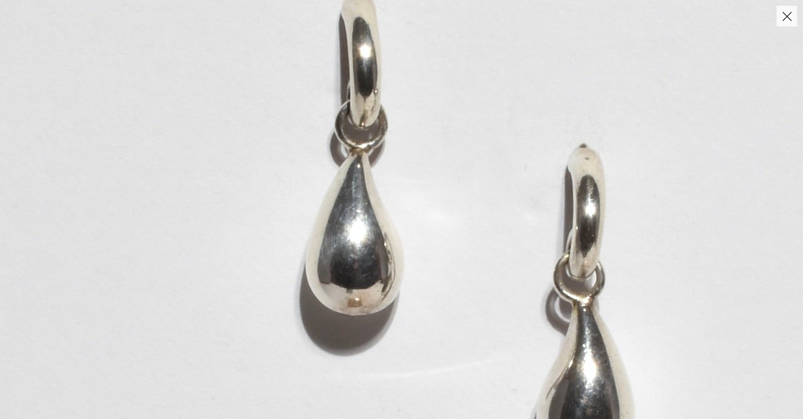
click at [377, 198] on img at bounding box center [466, 238] width 1097 height 1537
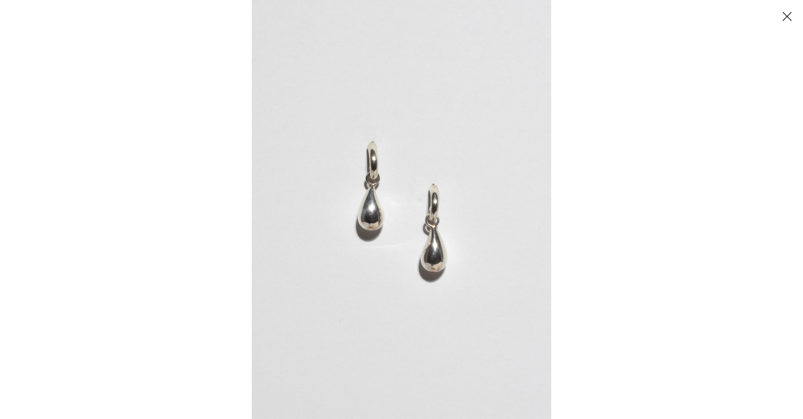
click at [785, 22] on button "Close" at bounding box center [786, 16] width 21 height 21
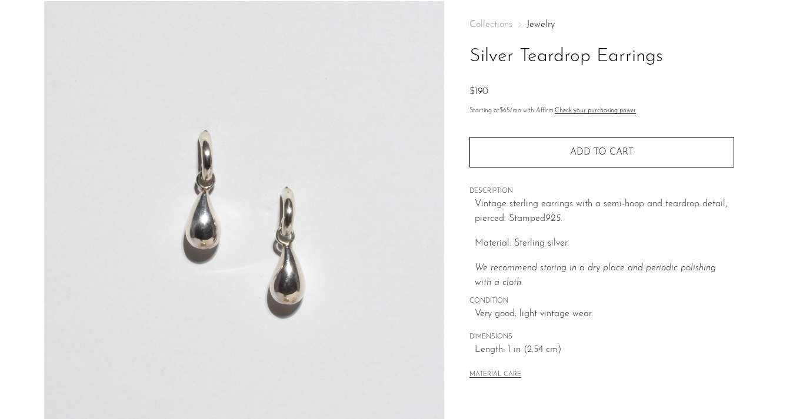
scroll to position [256, 0]
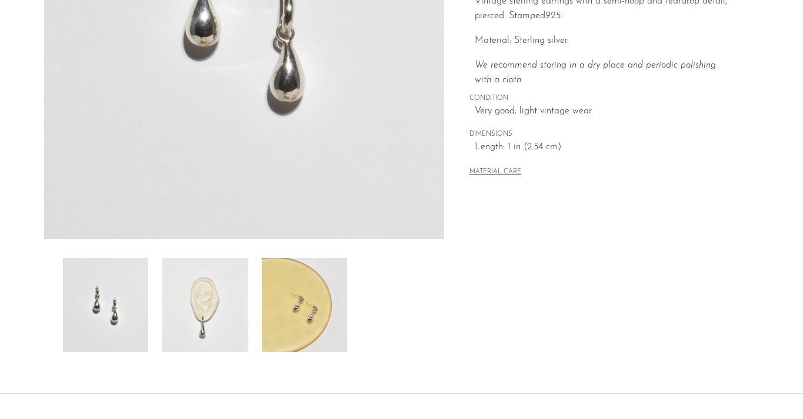
click at [198, 326] on img at bounding box center [204, 305] width 85 height 94
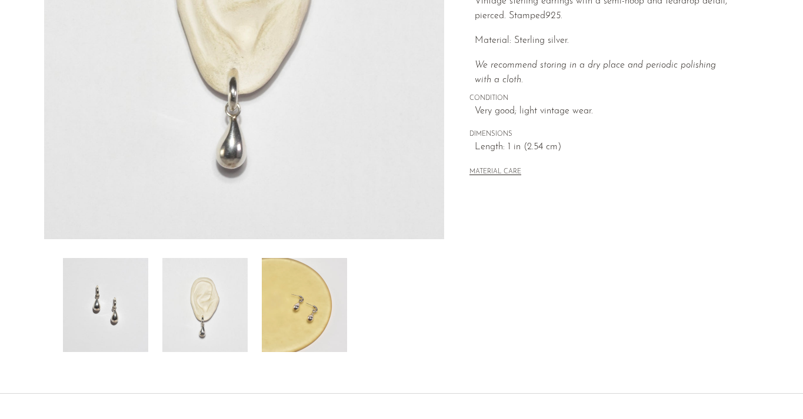
click at [96, 316] on img at bounding box center [105, 305] width 85 height 94
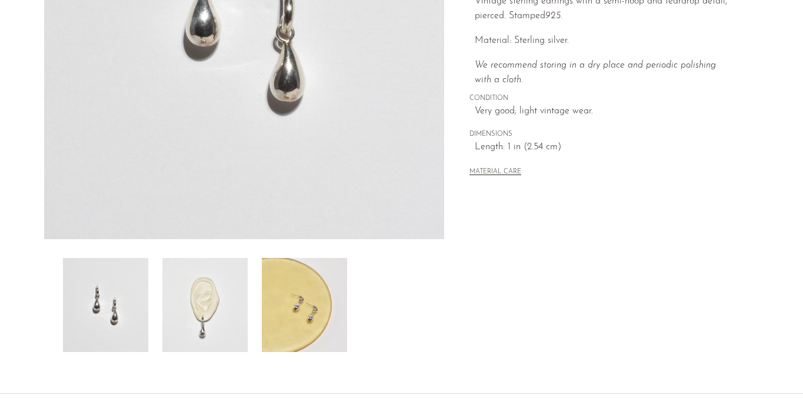
click at [313, 321] on img at bounding box center [304, 305] width 85 height 94
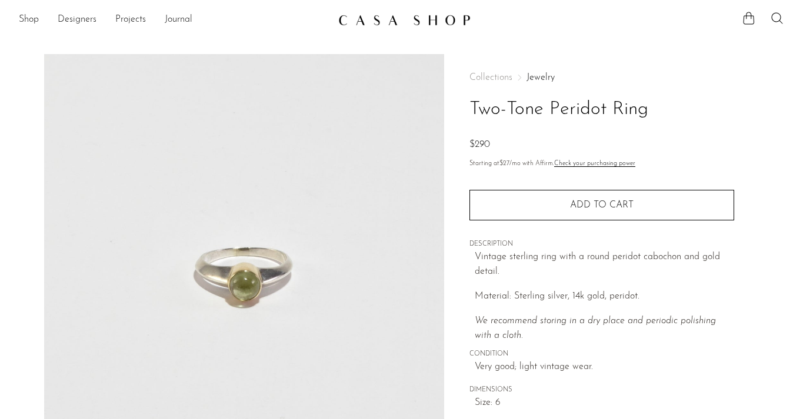
click at [241, 304] on img at bounding box center [244, 274] width 400 height 441
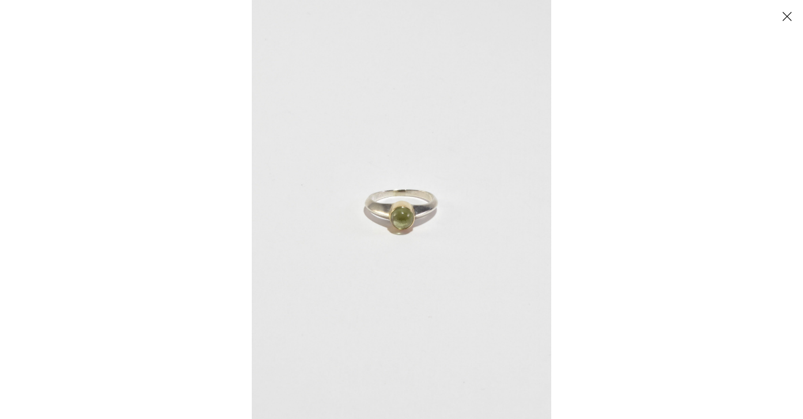
click at [353, 277] on img at bounding box center [401, 209] width 299 height 419
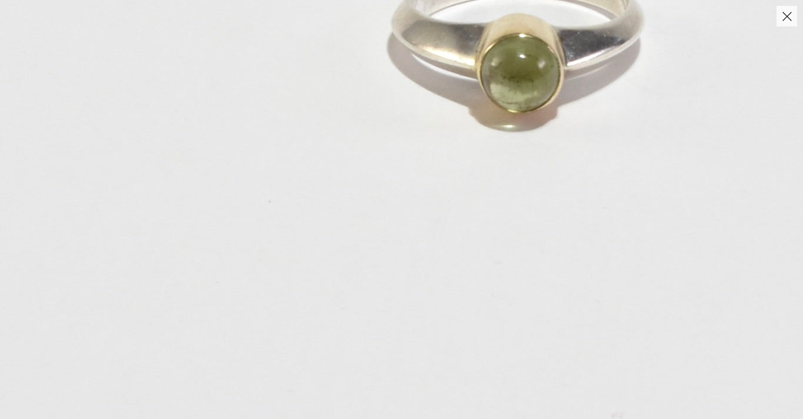
click at [353, 277] on img at bounding box center [518, 43] width 1036 height 1451
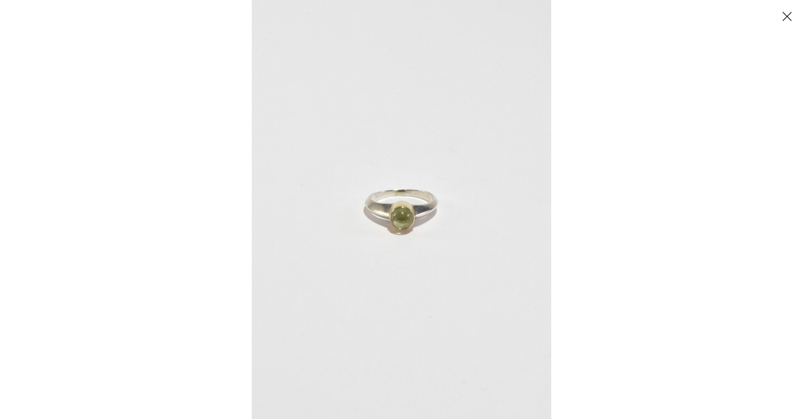
click at [788, 19] on button "Close" at bounding box center [786, 16] width 21 height 21
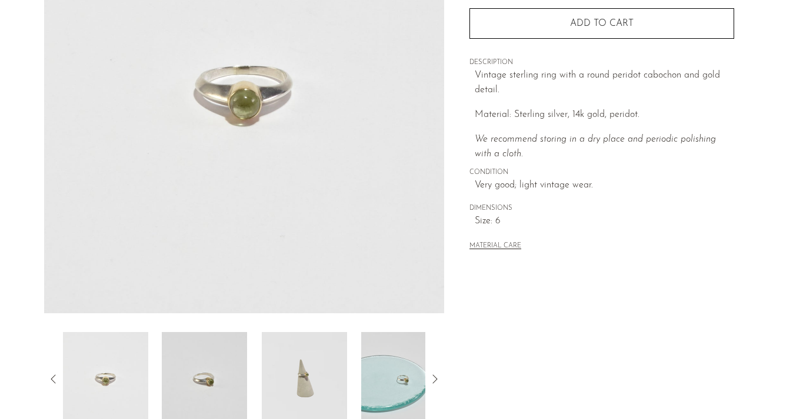
scroll to position [218, 0]
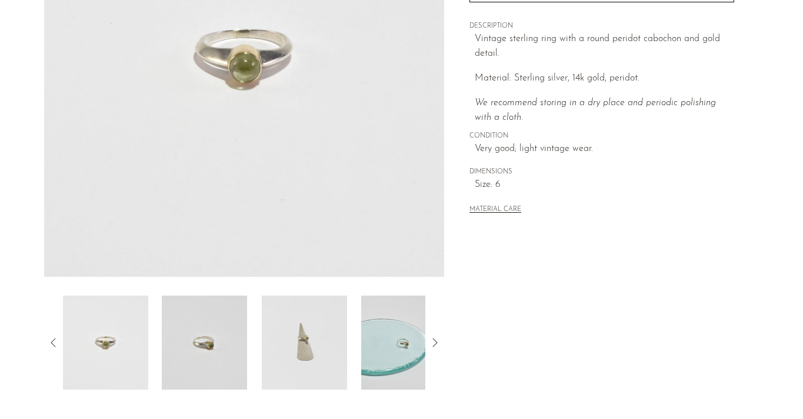
click at [209, 330] on img at bounding box center [204, 343] width 85 height 94
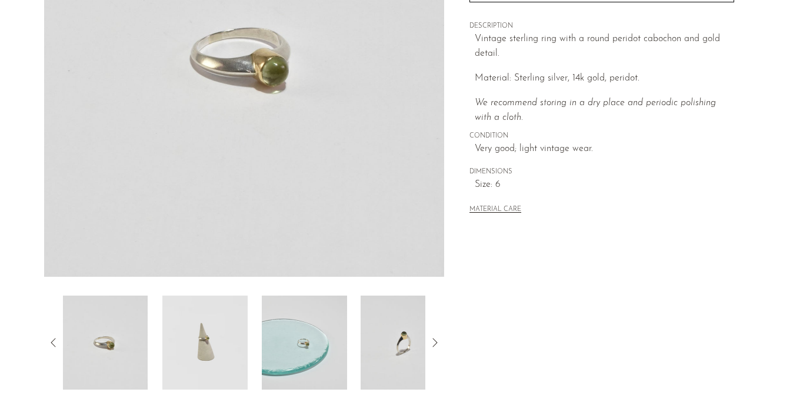
click at [244, 334] on img at bounding box center [204, 343] width 85 height 94
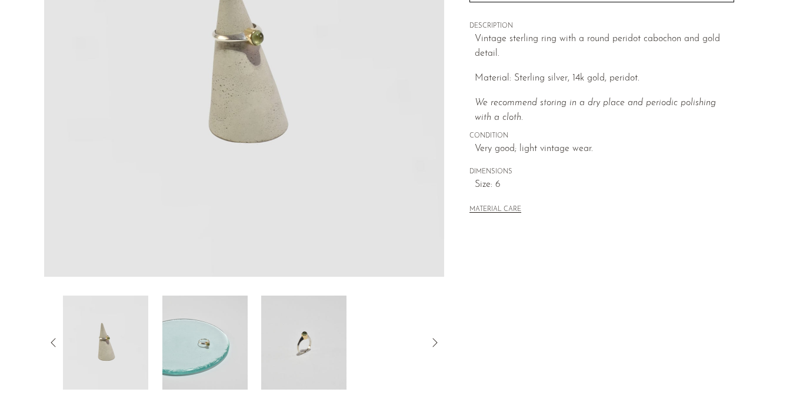
click at [256, 339] on div at bounding box center [244, 343] width 363 height 94
click at [275, 345] on img at bounding box center [303, 343] width 85 height 94
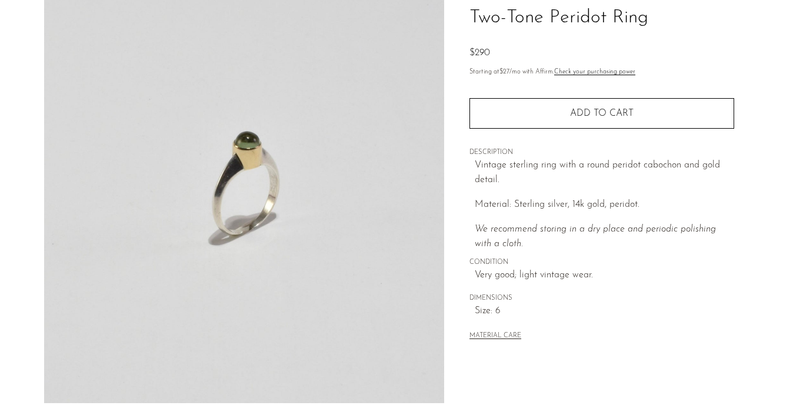
scroll to position [82, 0]
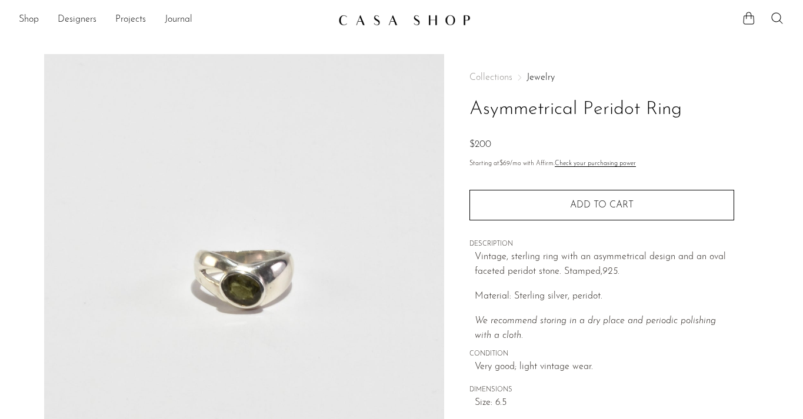
click at [326, 267] on img at bounding box center [244, 274] width 400 height 441
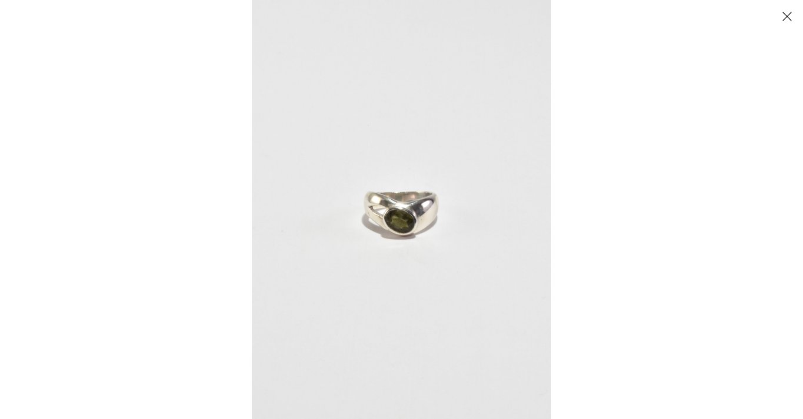
click at [325, 267] on img at bounding box center [401, 209] width 299 height 419
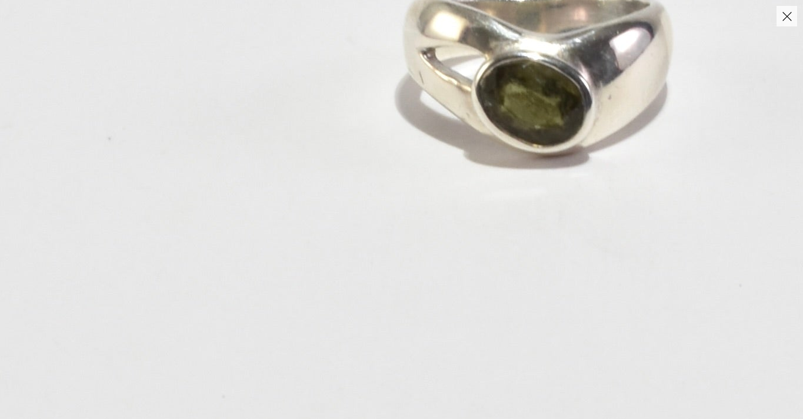
click at [375, 267] on img at bounding box center [538, 60] width 1077 height 1507
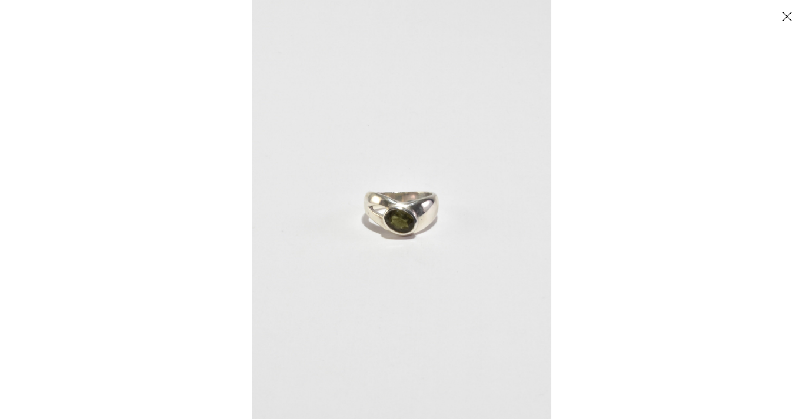
click at [787, 19] on button "Close" at bounding box center [786, 16] width 21 height 21
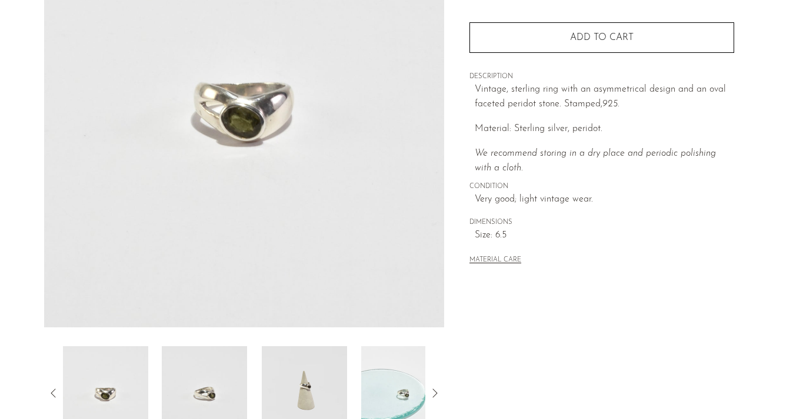
scroll to position [188, 0]
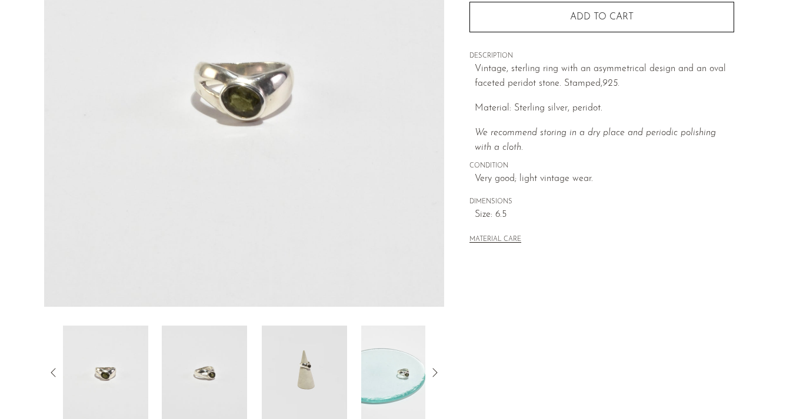
click at [307, 362] on img at bounding box center [304, 373] width 85 height 94
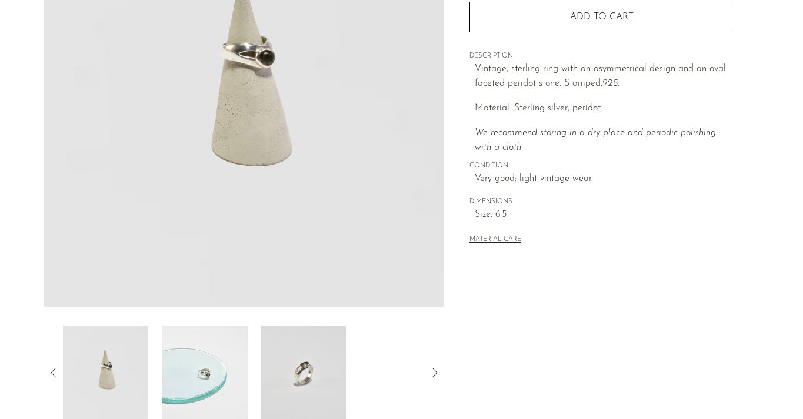
click at [290, 362] on img at bounding box center [303, 373] width 85 height 94
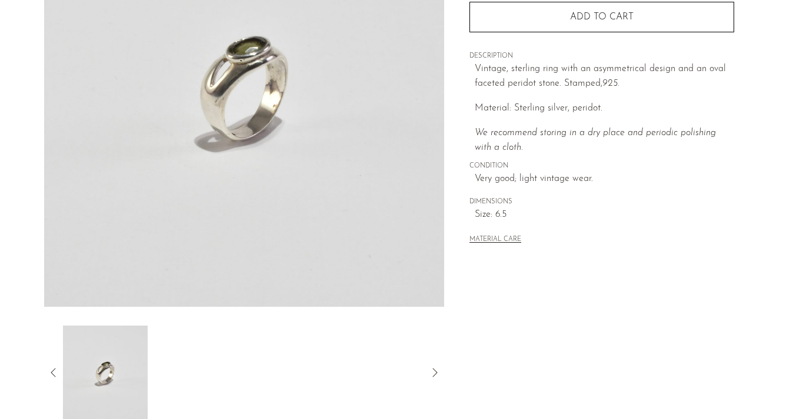
click at [267, 206] on img at bounding box center [244, 86] width 400 height 441
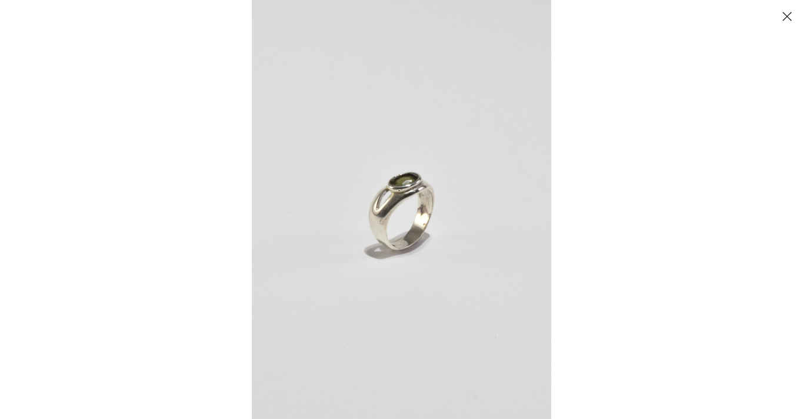
click at [400, 195] on img at bounding box center [401, 209] width 299 height 419
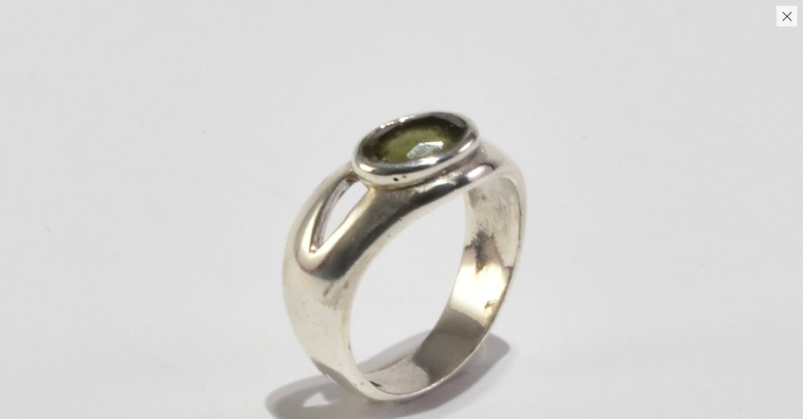
click at [400, 195] on img at bounding box center [404, 250] width 1113 height 1558
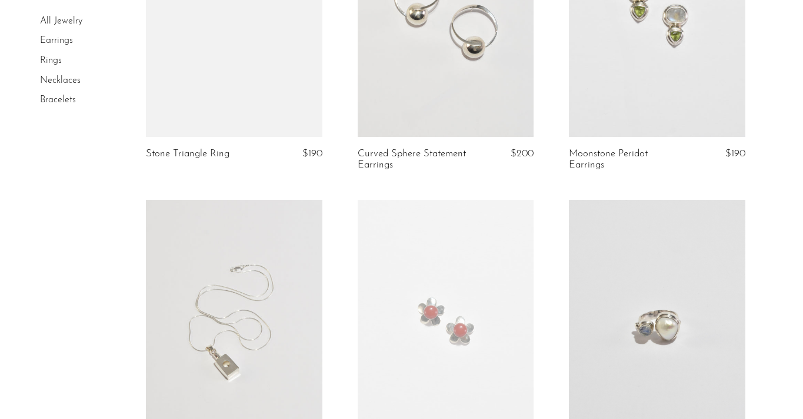
scroll to position [1445, 0]
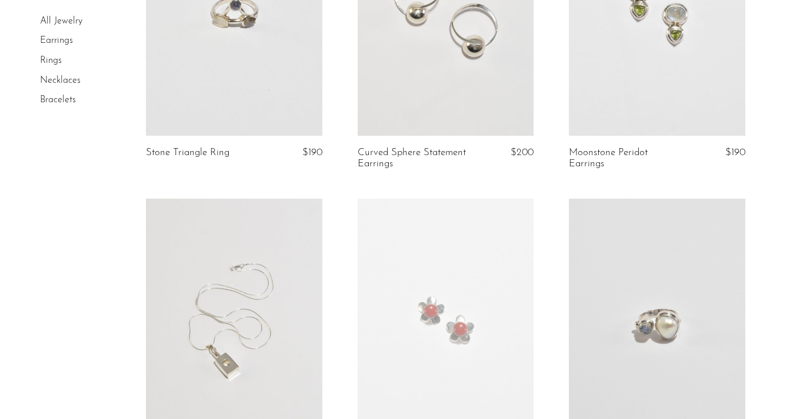
click at [449, 61] on link at bounding box center [446, 12] width 176 height 246
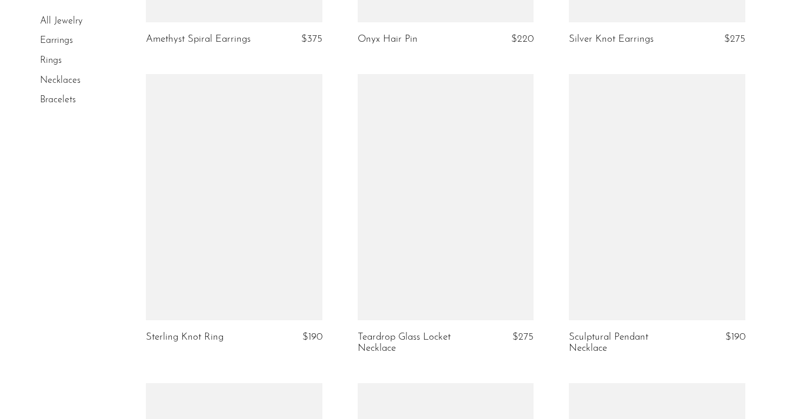
scroll to position [3168, 0]
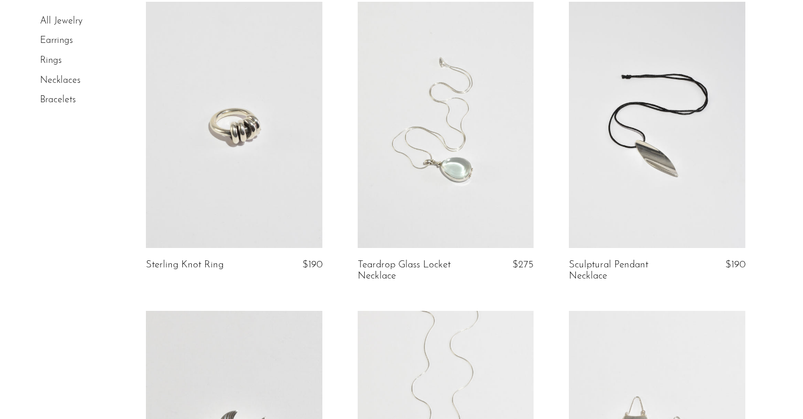
click at [195, 183] on link at bounding box center [234, 125] width 176 height 246
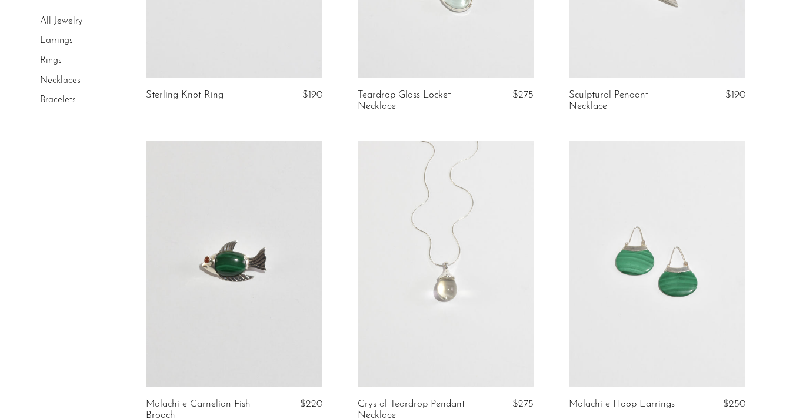
scroll to position [3437, 0]
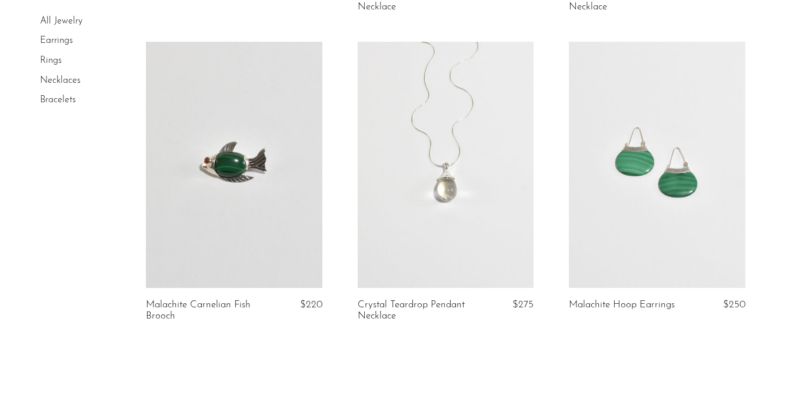
click at [419, 185] on link at bounding box center [446, 165] width 176 height 246
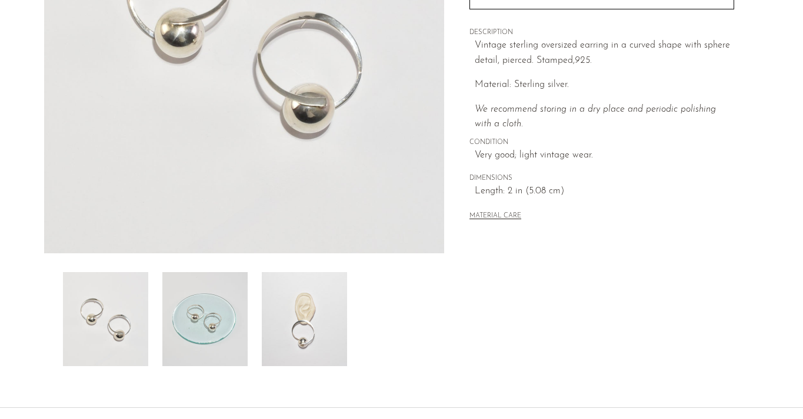
scroll to position [260, 0]
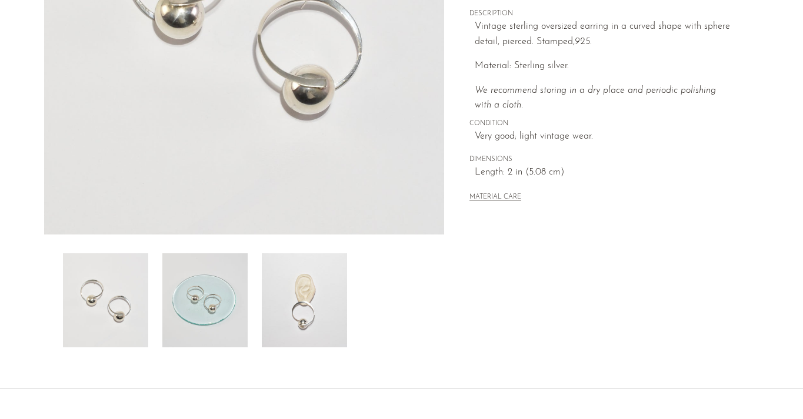
click at [316, 293] on img at bounding box center [304, 300] width 85 height 94
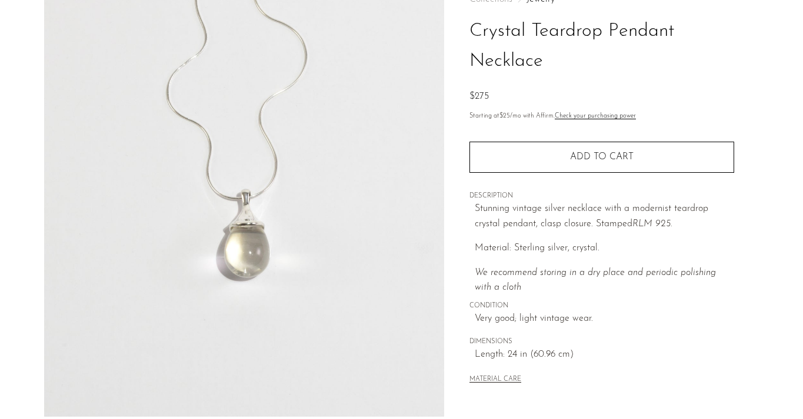
scroll to position [82, 0]
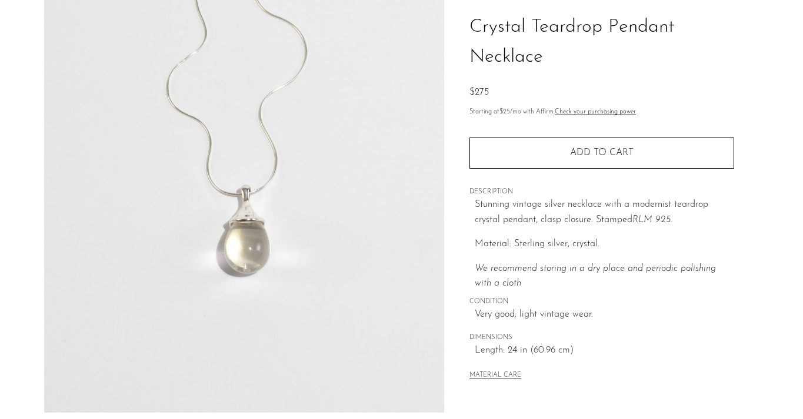
click at [243, 265] on img at bounding box center [244, 192] width 400 height 441
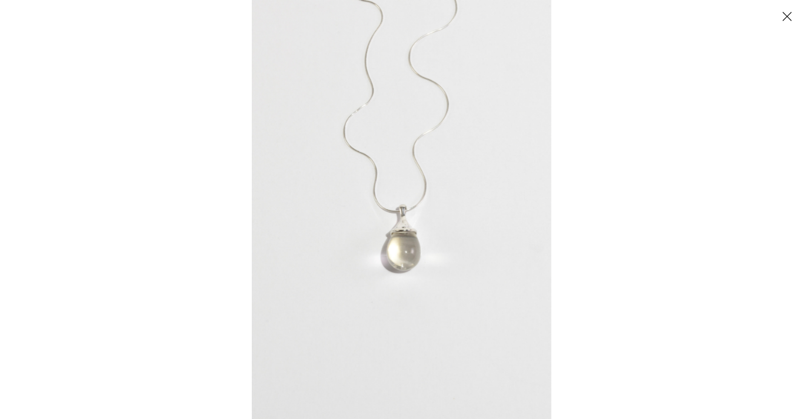
click at [329, 263] on img at bounding box center [401, 209] width 299 height 419
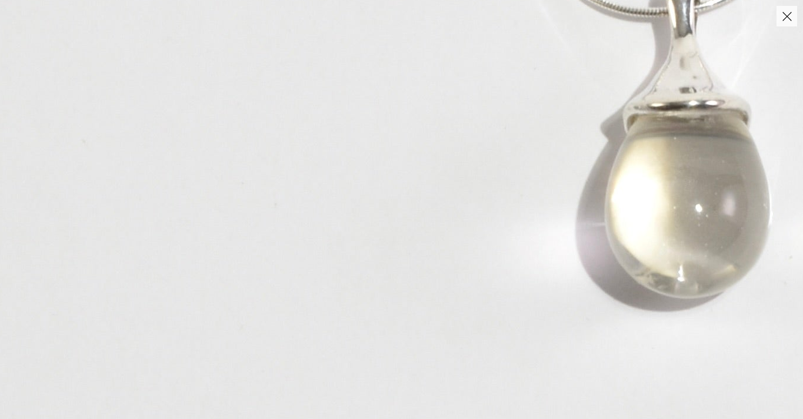
click at [329, 263] on img at bounding box center [676, 3] width 1442 height 2019
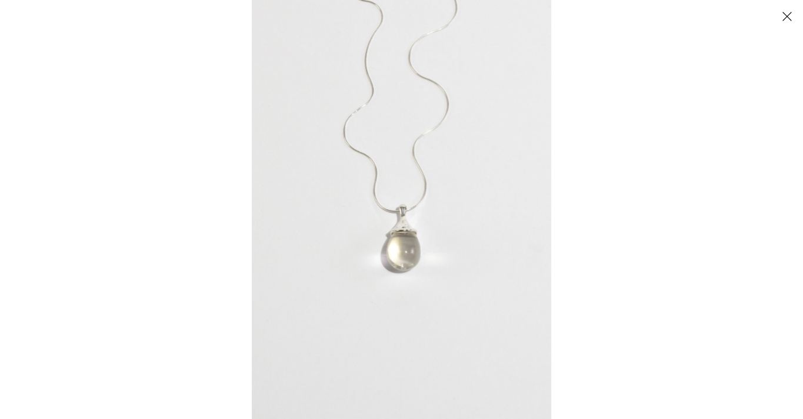
click at [793, 18] on button "Close" at bounding box center [786, 16] width 21 height 21
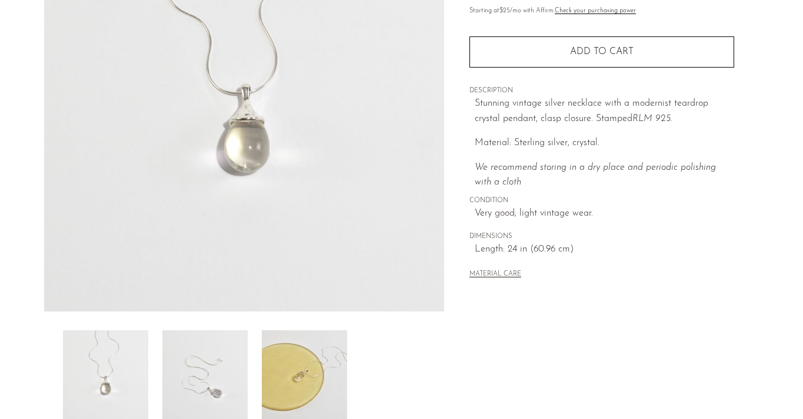
scroll to position [197, 0]
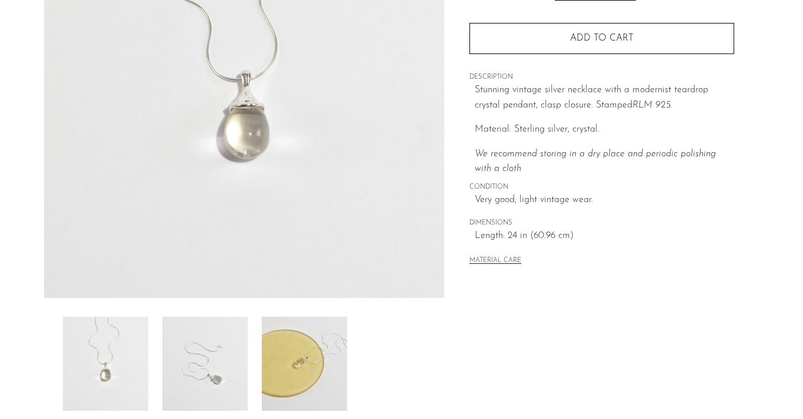
click at [294, 379] on img at bounding box center [304, 364] width 85 height 94
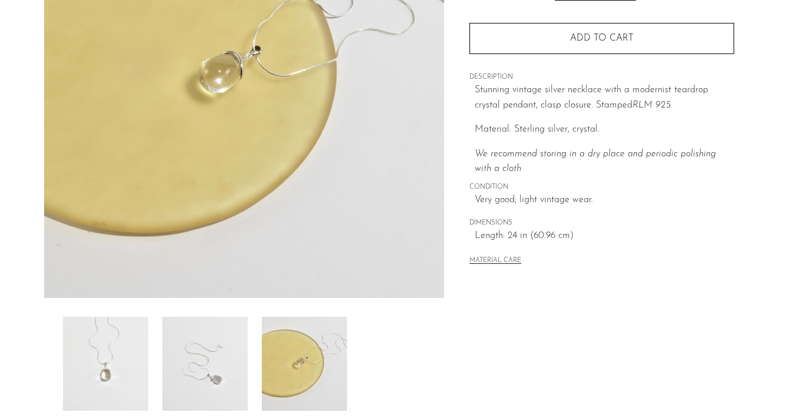
click at [225, 368] on img at bounding box center [204, 364] width 85 height 94
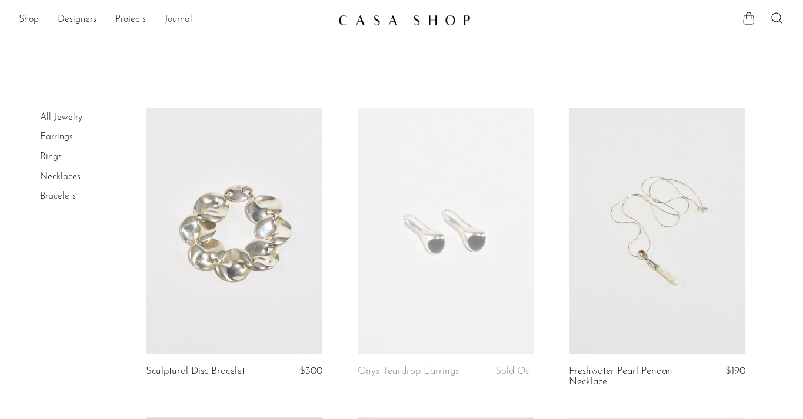
click at [694, 238] on link at bounding box center [657, 231] width 176 height 246
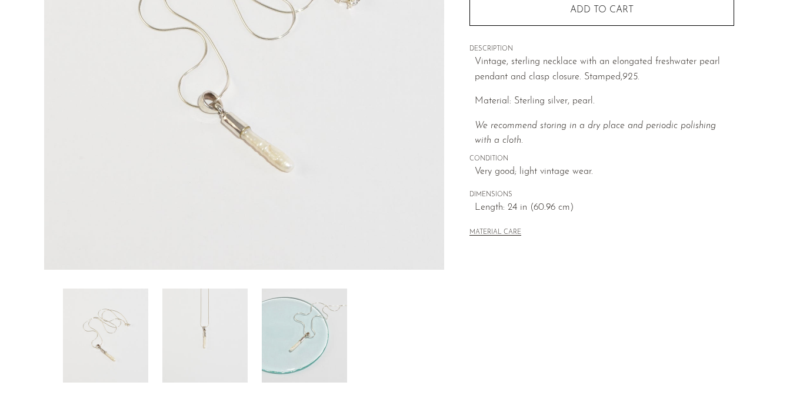
scroll to position [228, 0]
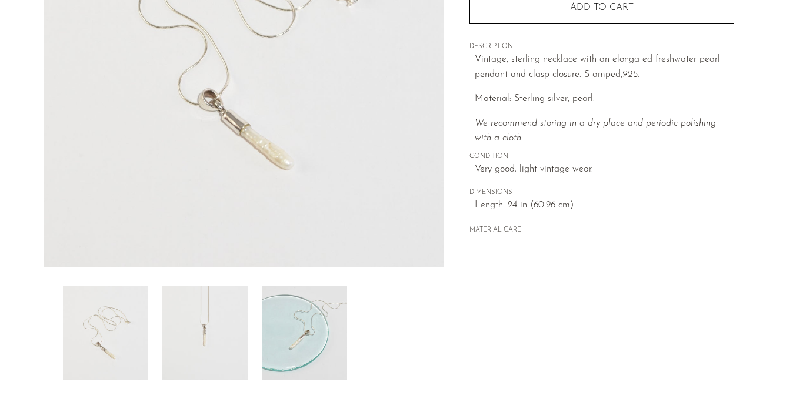
click at [277, 332] on img at bounding box center [304, 333] width 85 height 94
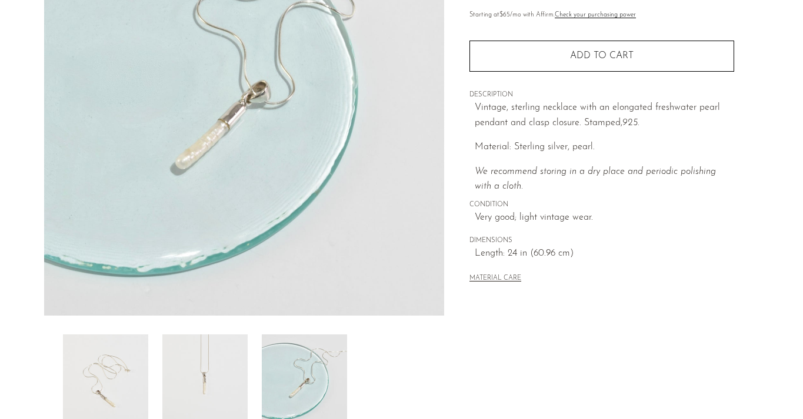
scroll to position [223, 0]
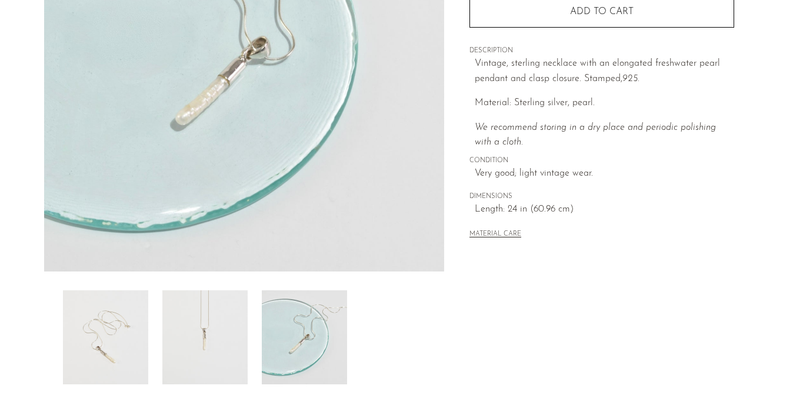
click at [221, 309] on img at bounding box center [204, 337] width 85 height 94
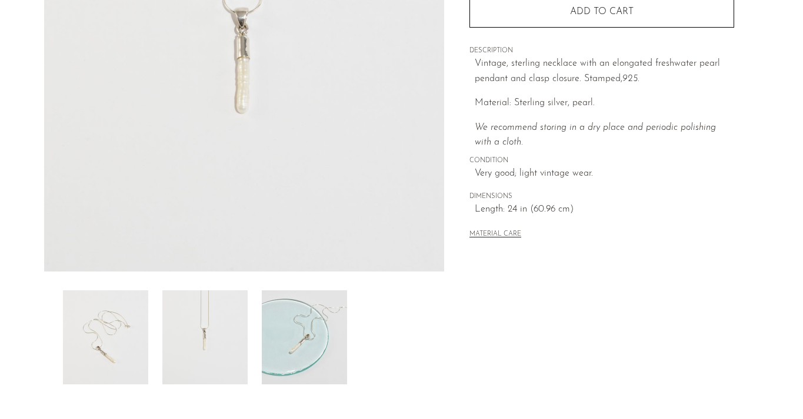
click at [115, 316] on img at bounding box center [105, 337] width 85 height 94
